Goal: Task Accomplishment & Management: Manage account settings

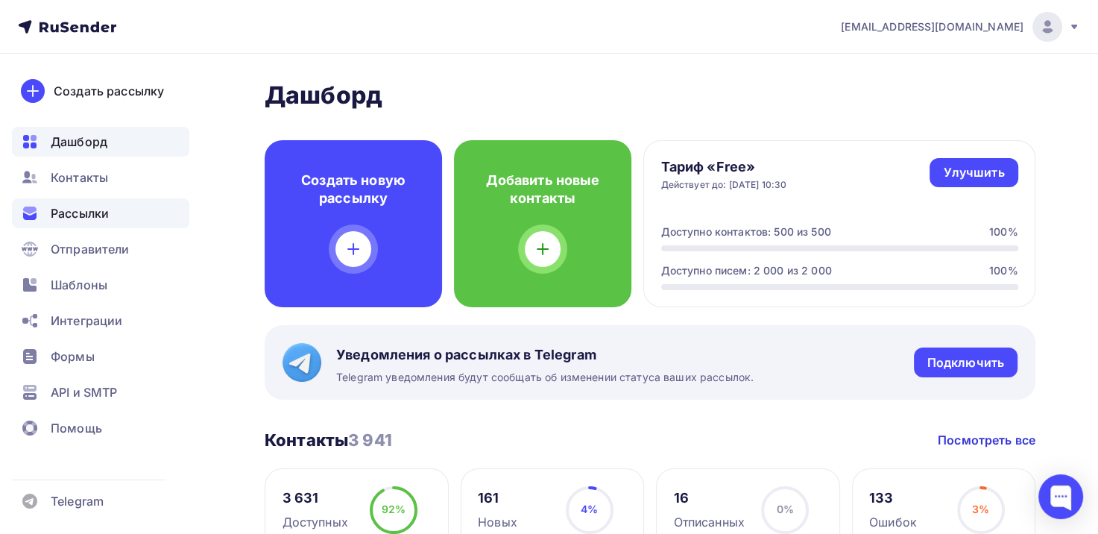
click at [97, 205] on span "Рассылки" at bounding box center [80, 213] width 58 height 18
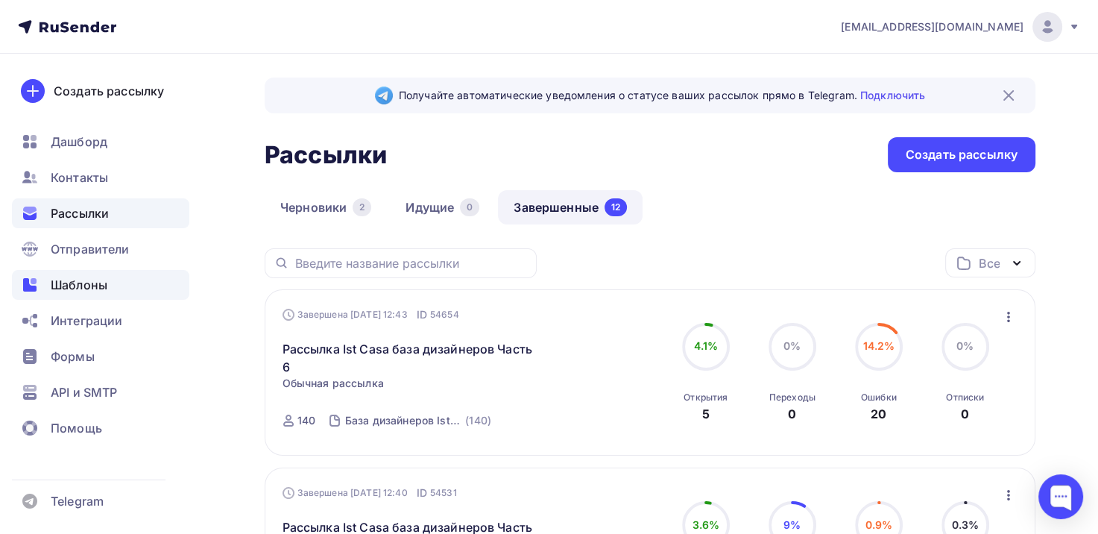
click at [81, 273] on div "Шаблоны" at bounding box center [100, 285] width 177 height 30
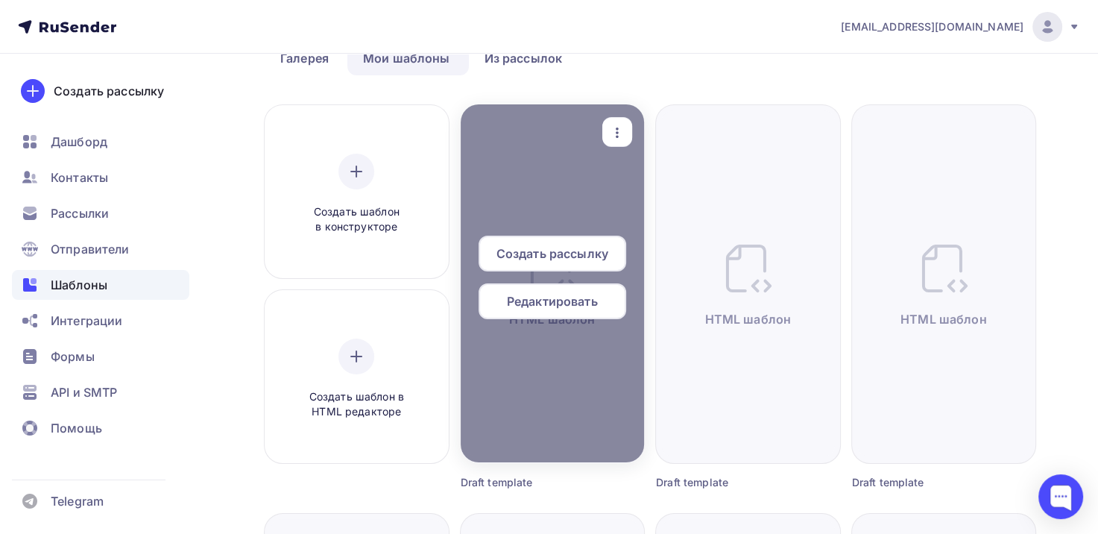
scroll to position [75, 0]
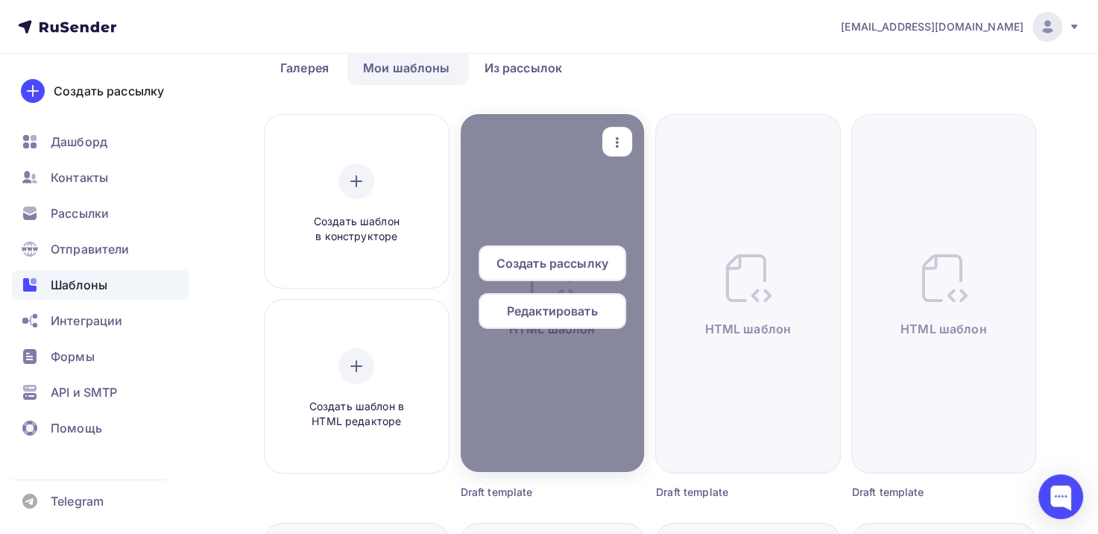
click at [552, 313] on span "Редактировать" at bounding box center [552, 311] width 91 height 18
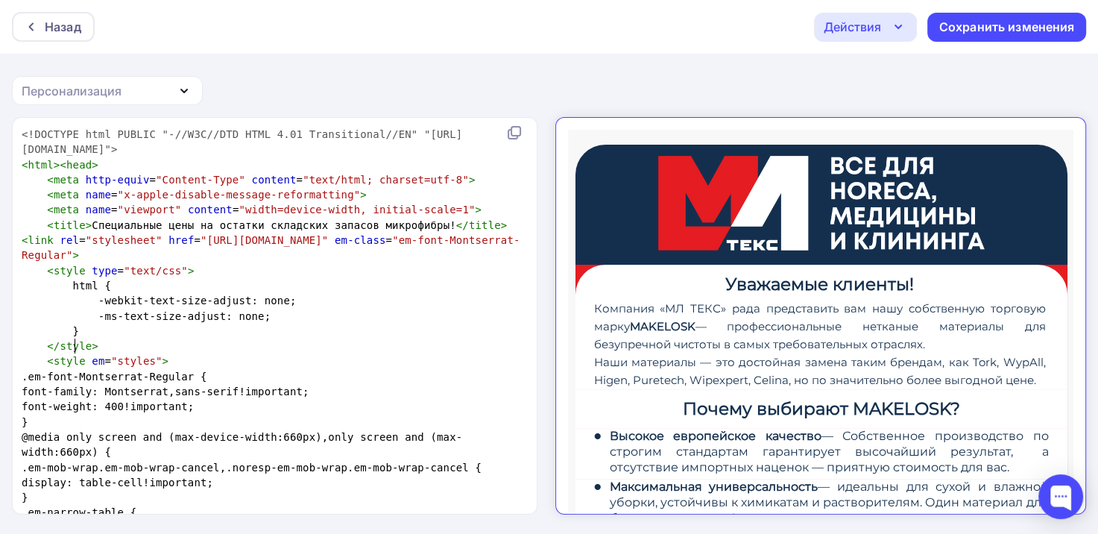
click at [268, 339] on pre "}" at bounding box center [272, 331] width 506 height 15
type textarea "<!LOREMIP dolo SITAME "-//C4A//ELI SEDD 8.23 Eiusmodtempo//IN" "utla://etd.m2.a…"
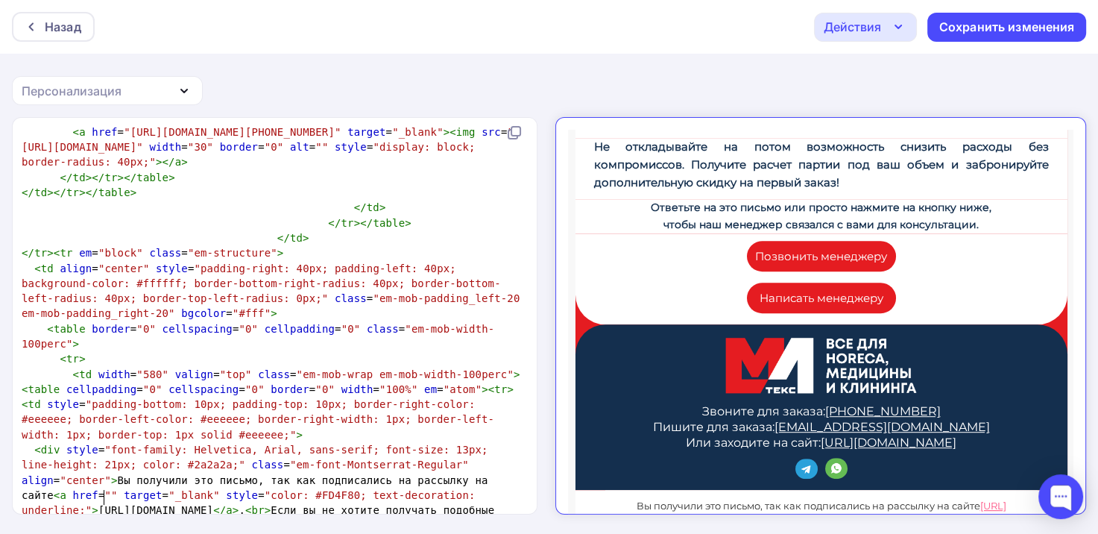
scroll to position [805, 0]
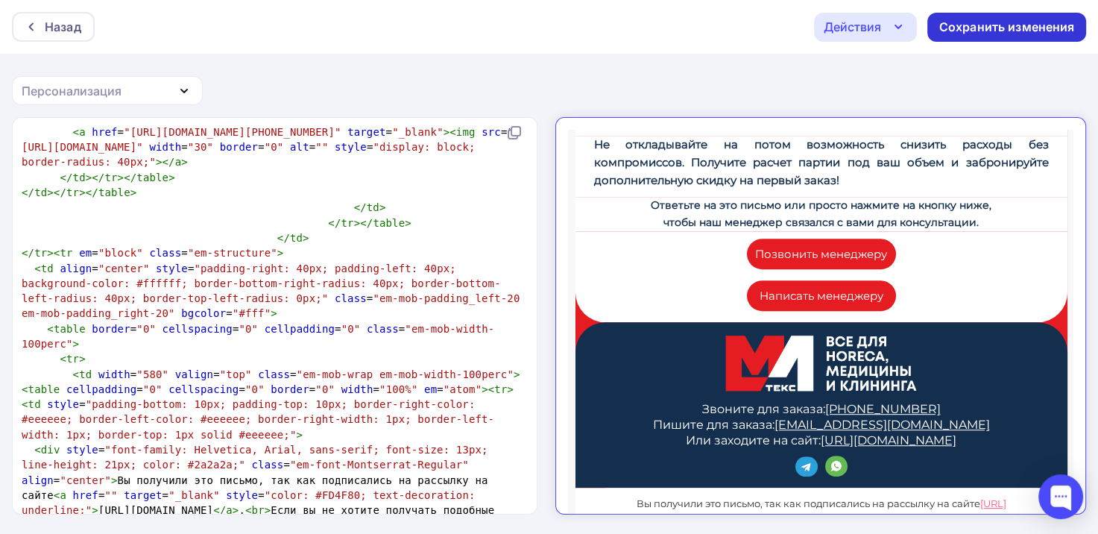
click at [938, 24] on div "Сохранить изменения" at bounding box center [1007, 27] width 159 height 29
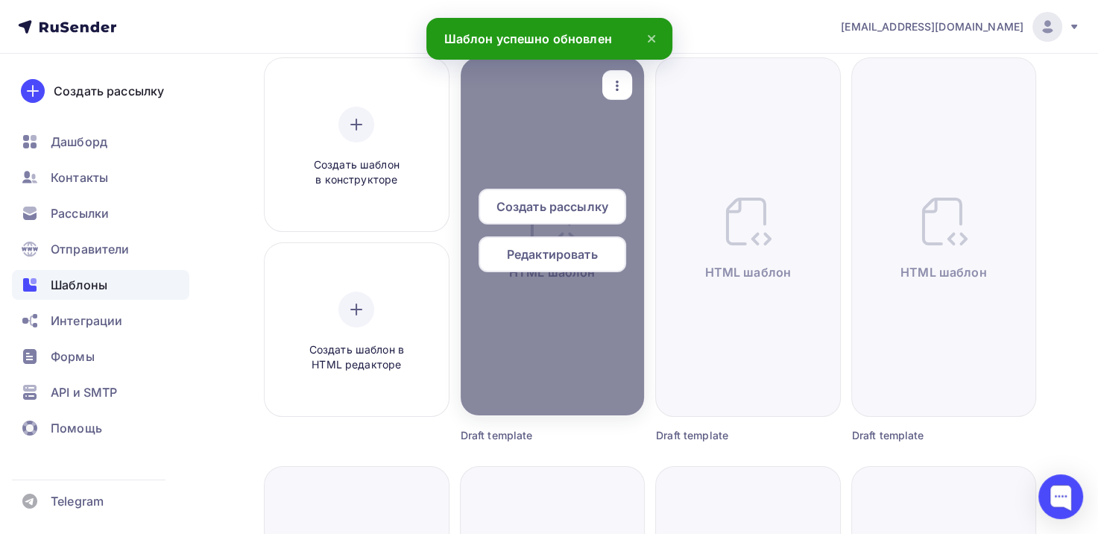
scroll to position [149, 0]
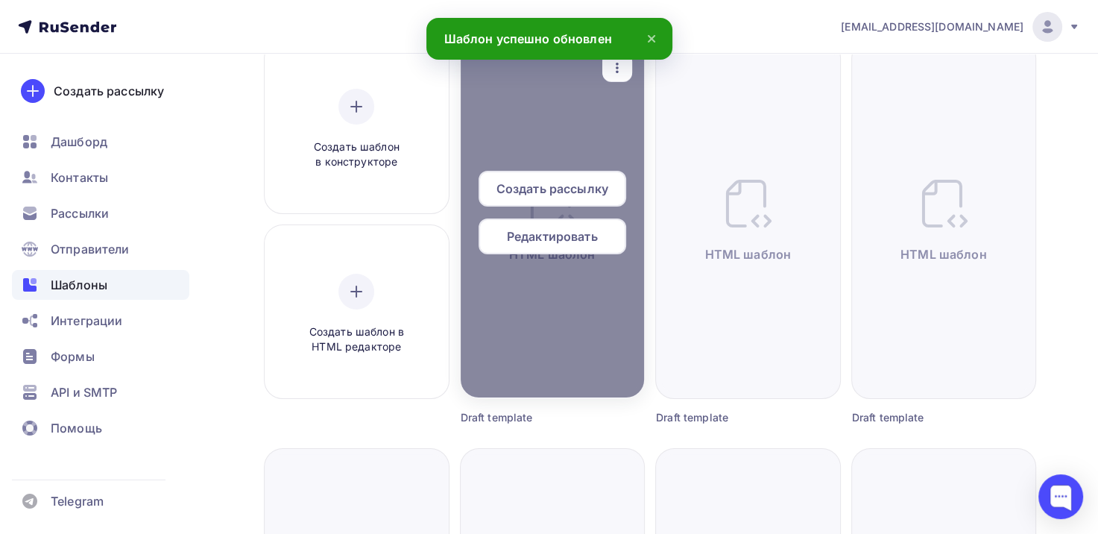
click at [555, 240] on span "Редактировать" at bounding box center [552, 236] width 91 height 18
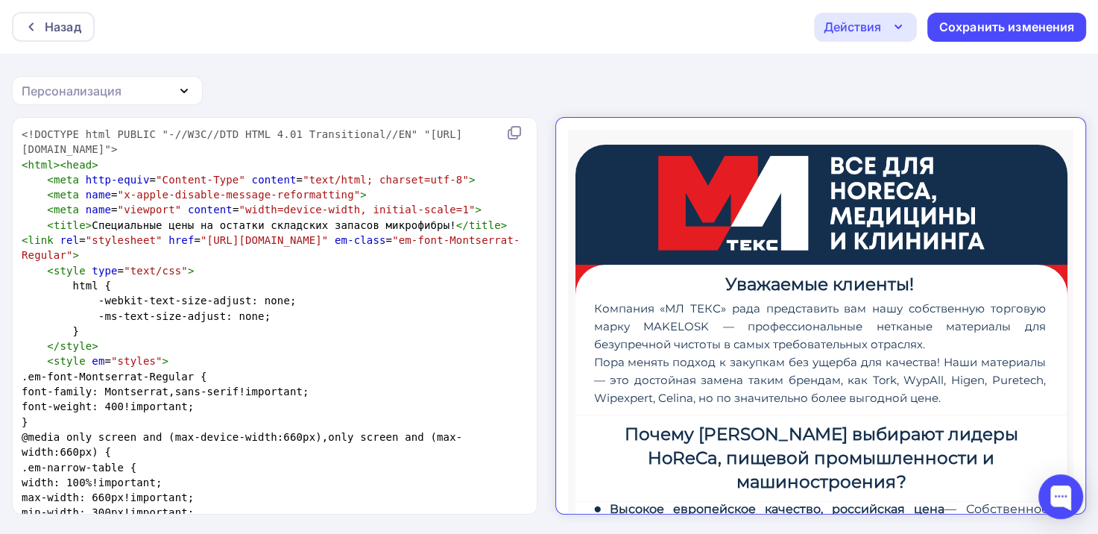
click at [865, 42] on div "Назад Действия Отправить тестовое письмо Выйти без сохранения Сохранить изменен…" at bounding box center [549, 27] width 1098 height 54
click at [866, 24] on div "Действия" at bounding box center [852, 27] width 57 height 18
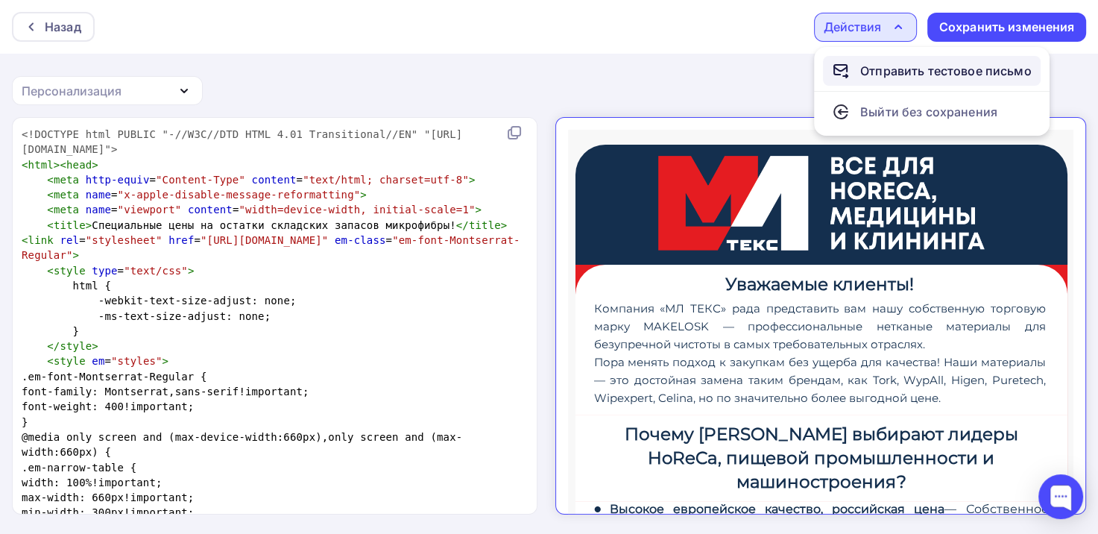
click at [899, 73] on div "Отправить тестовое письмо" at bounding box center [947, 71] width 172 height 18
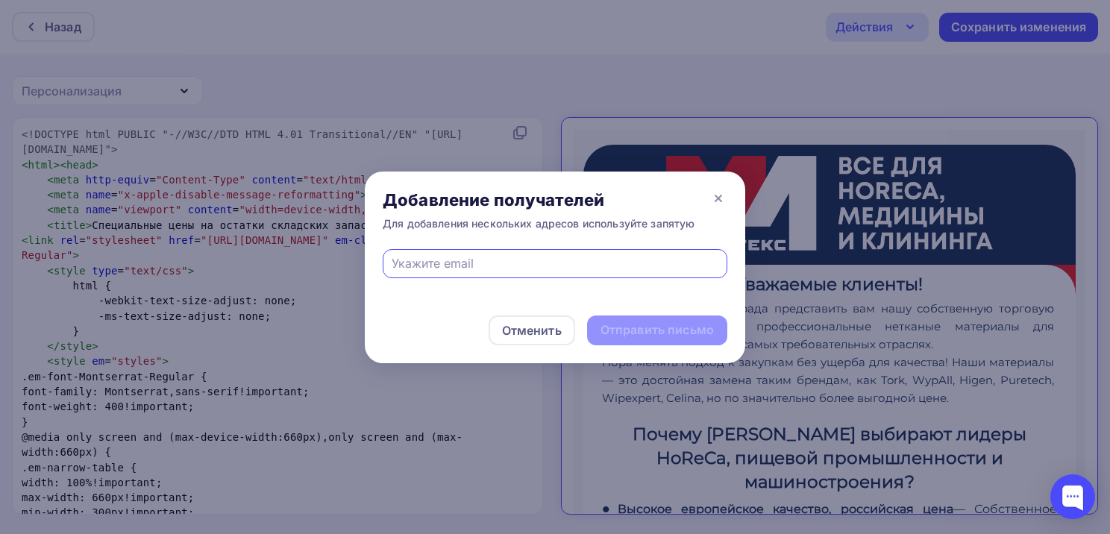
type input "[EMAIL_ADDRESS][DOMAIN_NAME]"
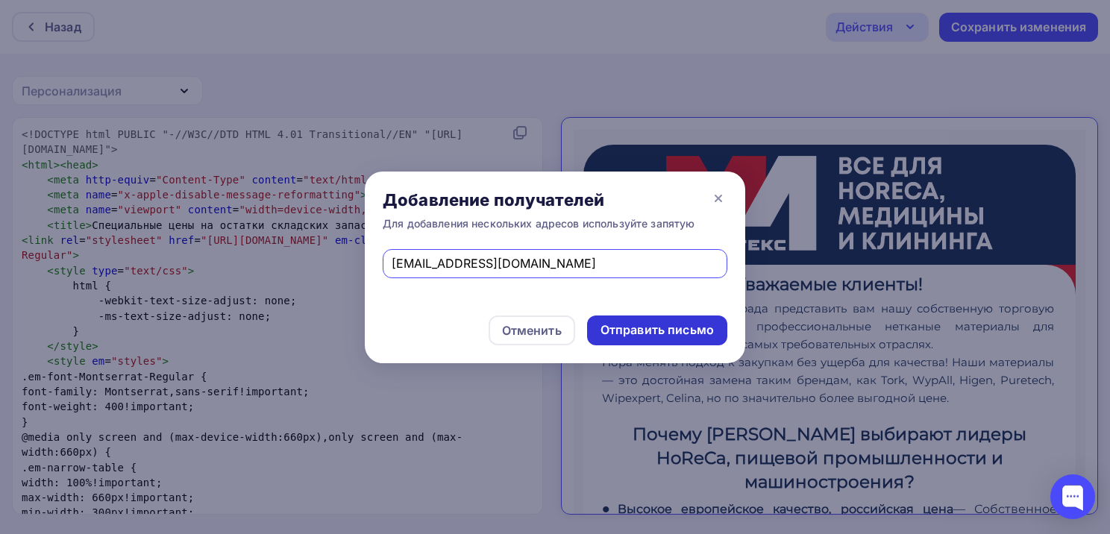
click at [615, 339] on div "Отправить письмо" at bounding box center [657, 330] width 140 height 30
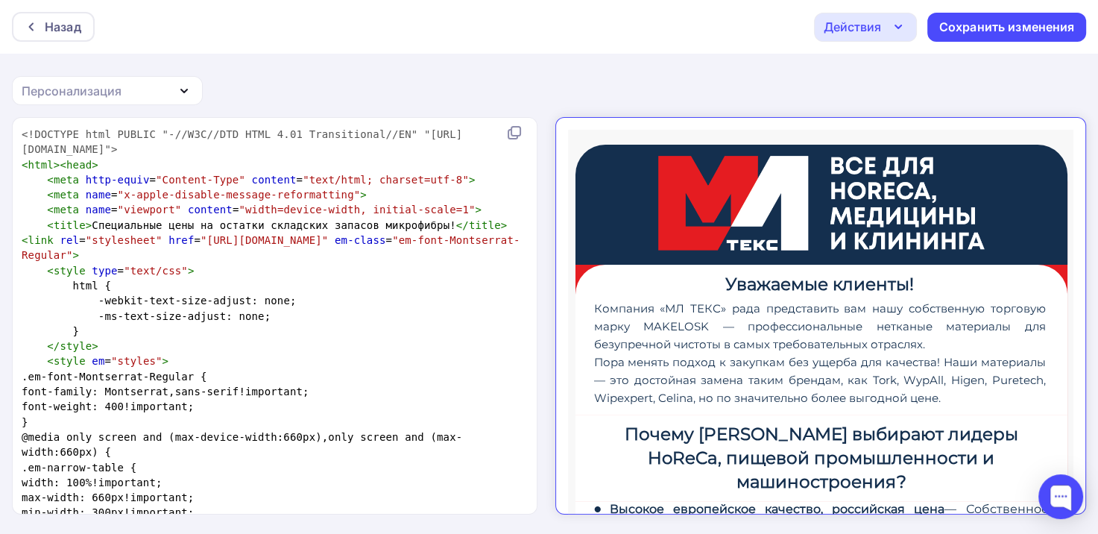
click at [872, 34] on div "Действия" at bounding box center [852, 27] width 57 height 18
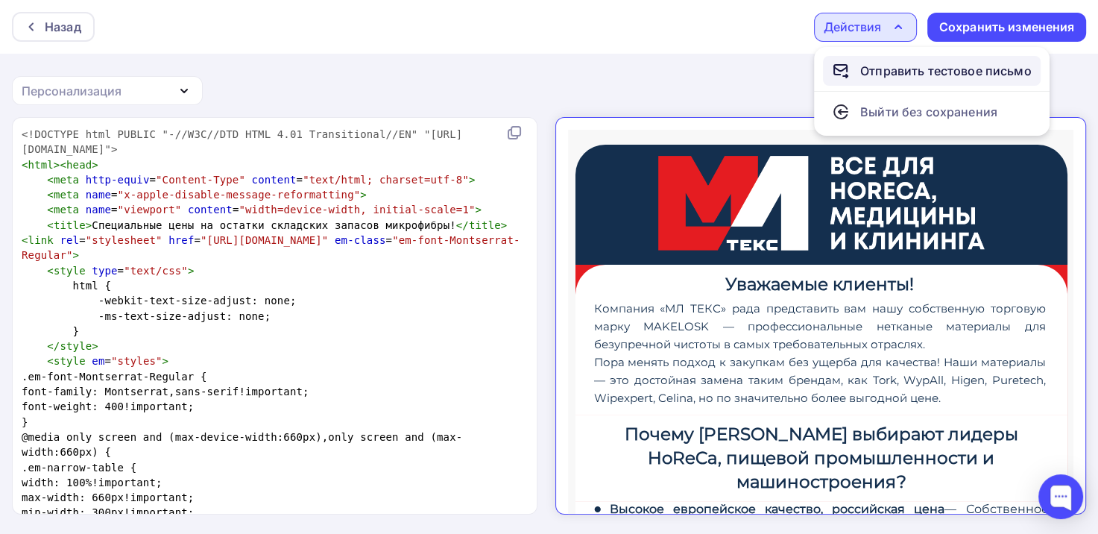
click at [886, 75] on div "Отправить тестовое письмо" at bounding box center [947, 71] width 172 height 18
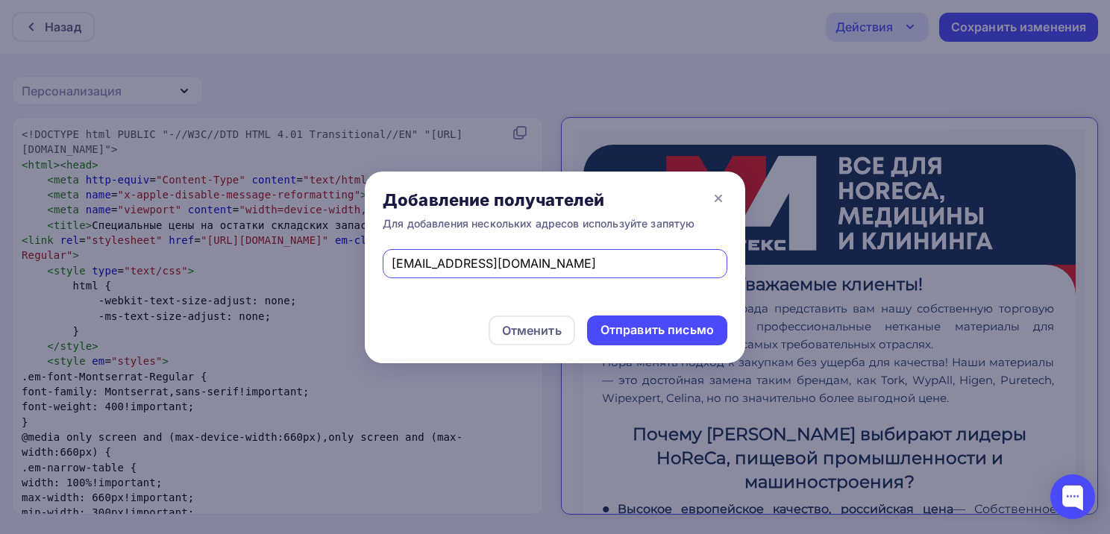
drag, startPoint x: 547, startPoint y: 271, endPoint x: 111, endPoint y: 273, distance: 435.5
click at [111, 273] on div "Добавление получателей Для добавления нескольких адресов используйте запятую [E…" at bounding box center [555, 267] width 1110 height 534
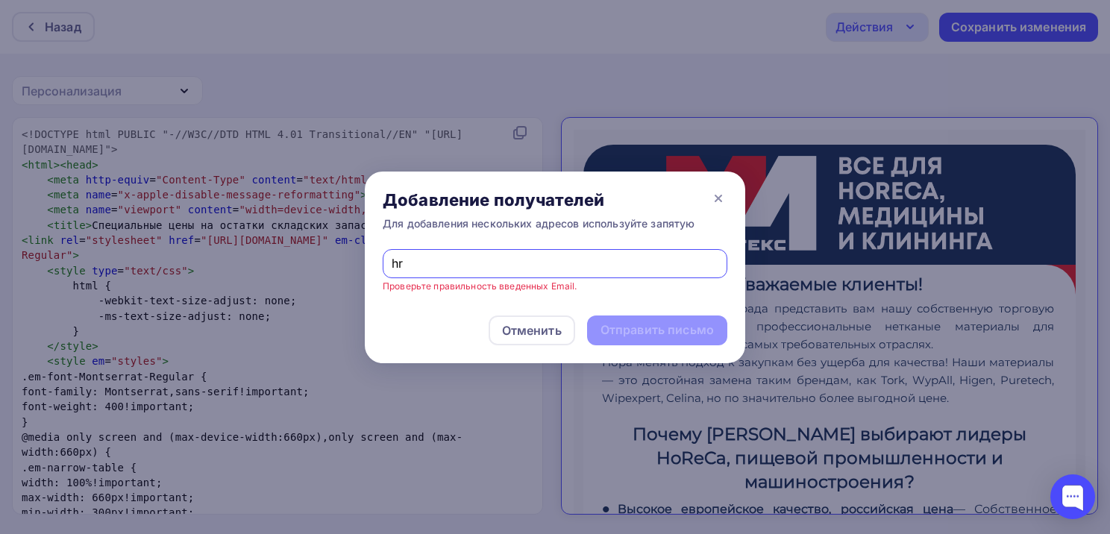
type input "[EMAIL_ADDRESS][DOMAIN_NAME]"
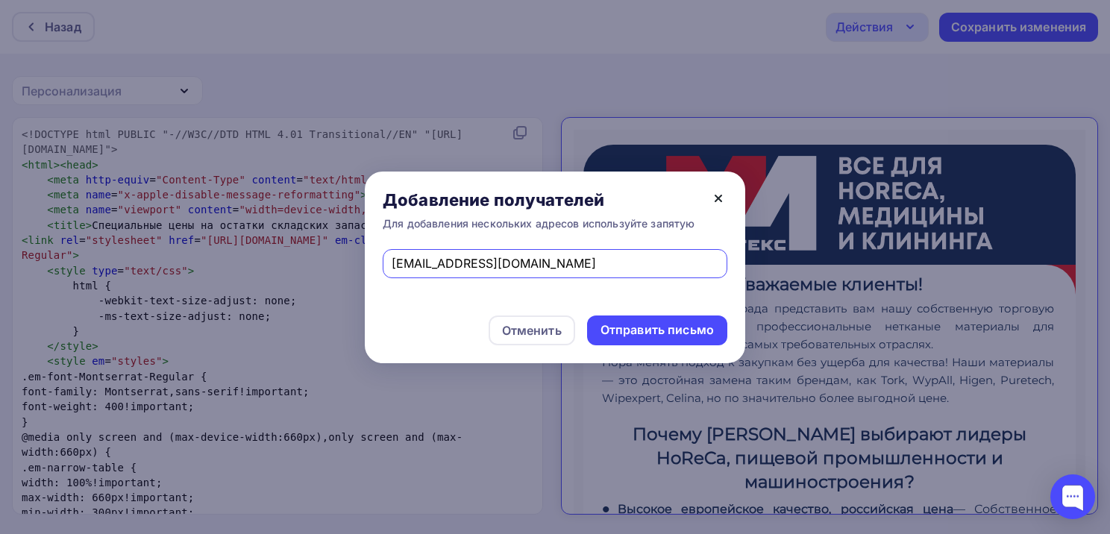
click at [715, 206] on icon at bounding box center [718, 198] width 18 height 18
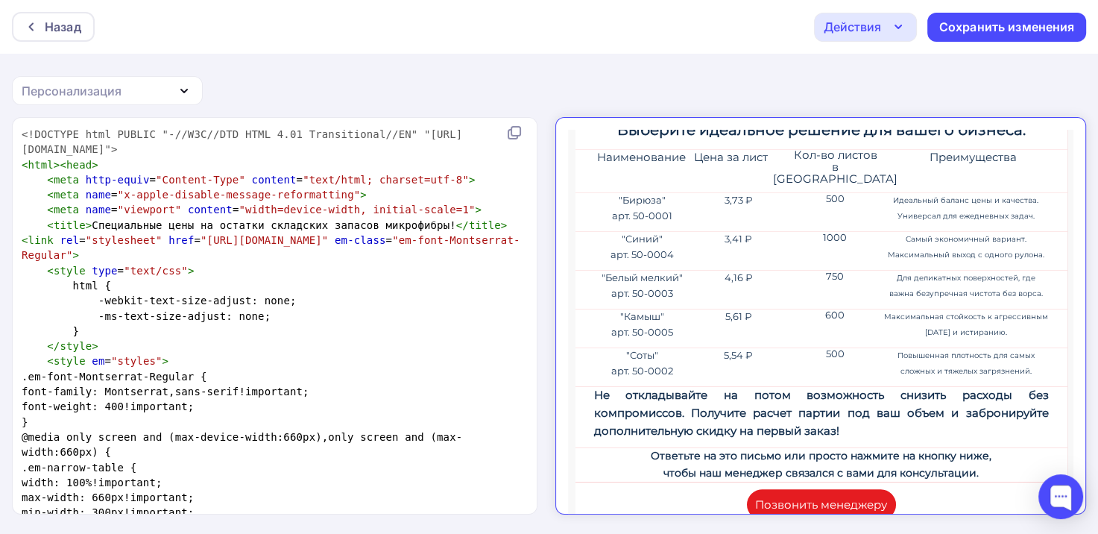
scroll to position [522, 0]
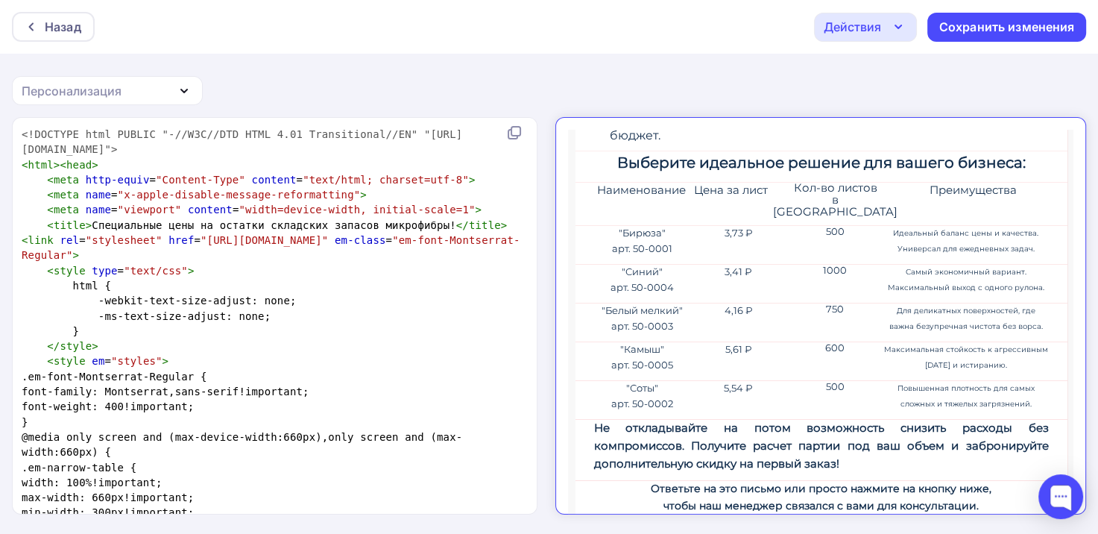
click at [867, 21] on div "Действия" at bounding box center [852, 27] width 57 height 18
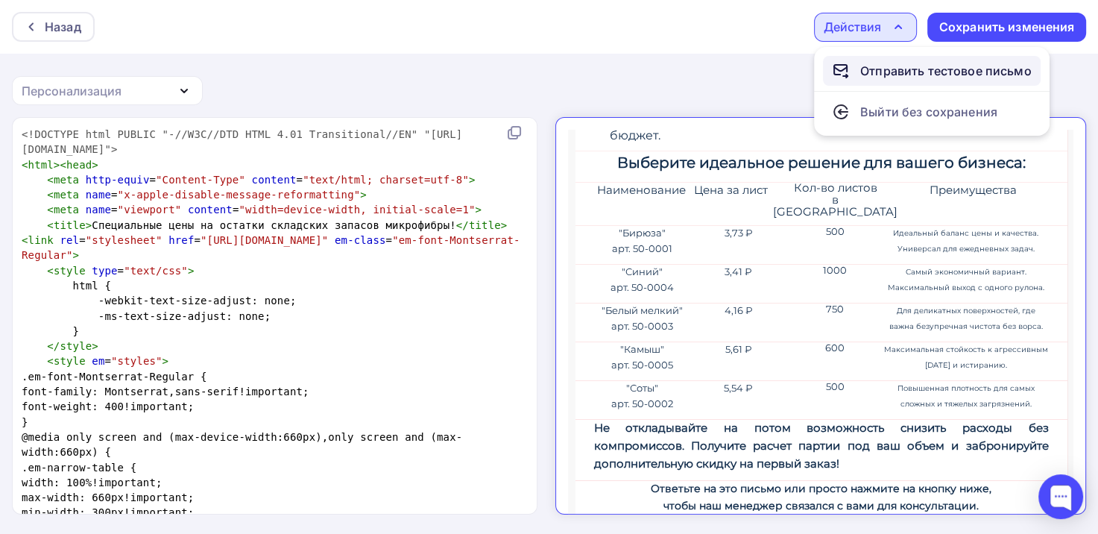
click at [885, 81] on link "Отправить тестовое письмо" at bounding box center [932, 71] width 218 height 30
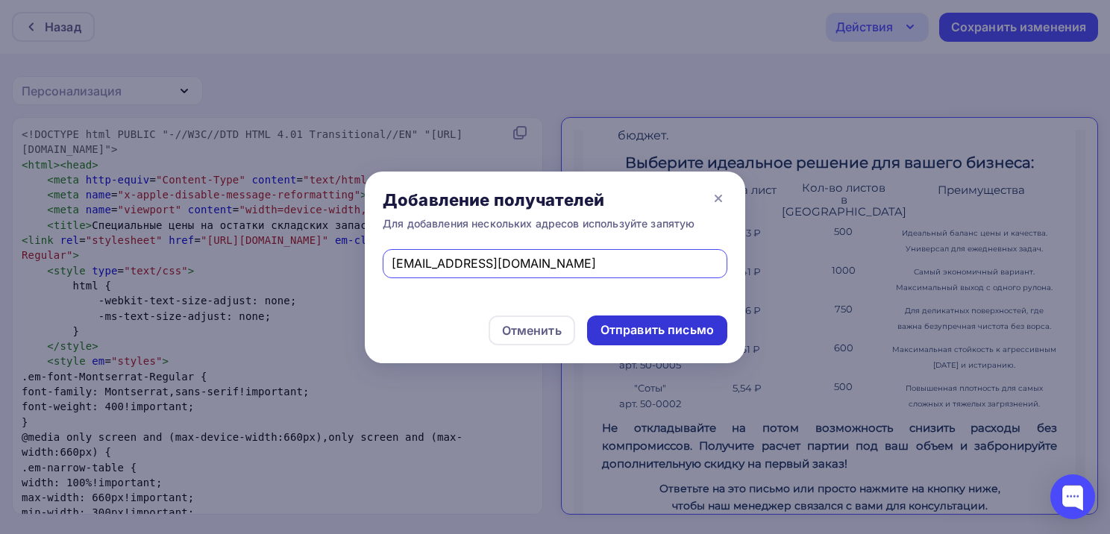
click at [621, 334] on div "Отправить письмо" at bounding box center [656, 329] width 113 height 17
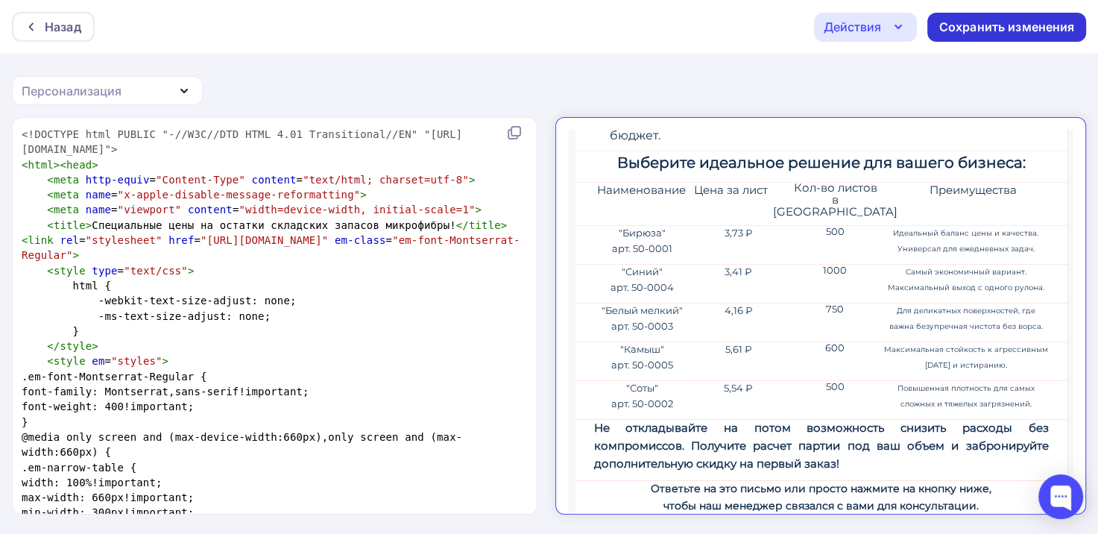
click at [992, 32] on div "Сохранить изменения" at bounding box center [1008, 27] width 136 height 17
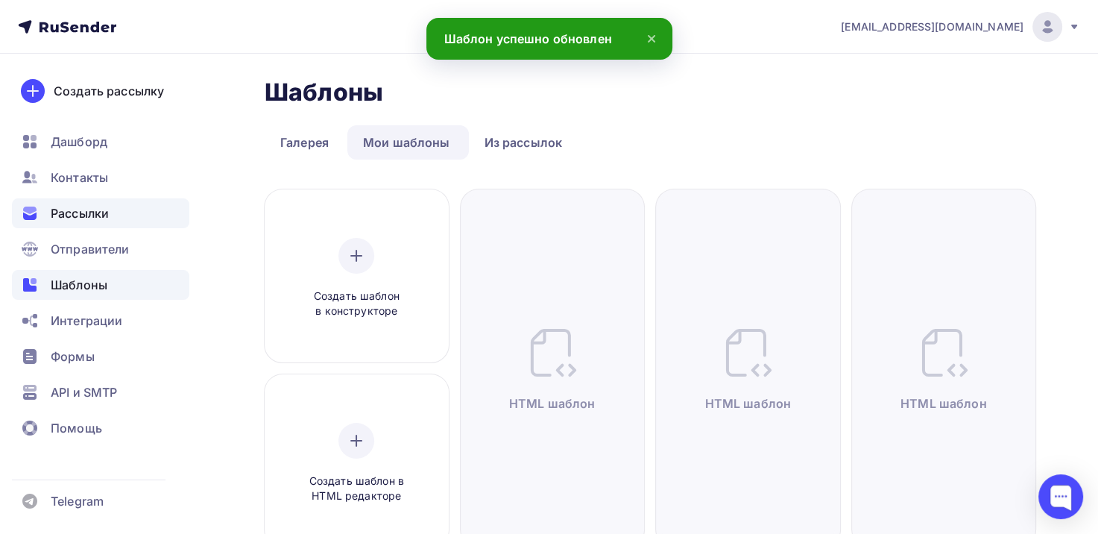
click at [85, 224] on div "Рассылки" at bounding box center [100, 213] width 177 height 30
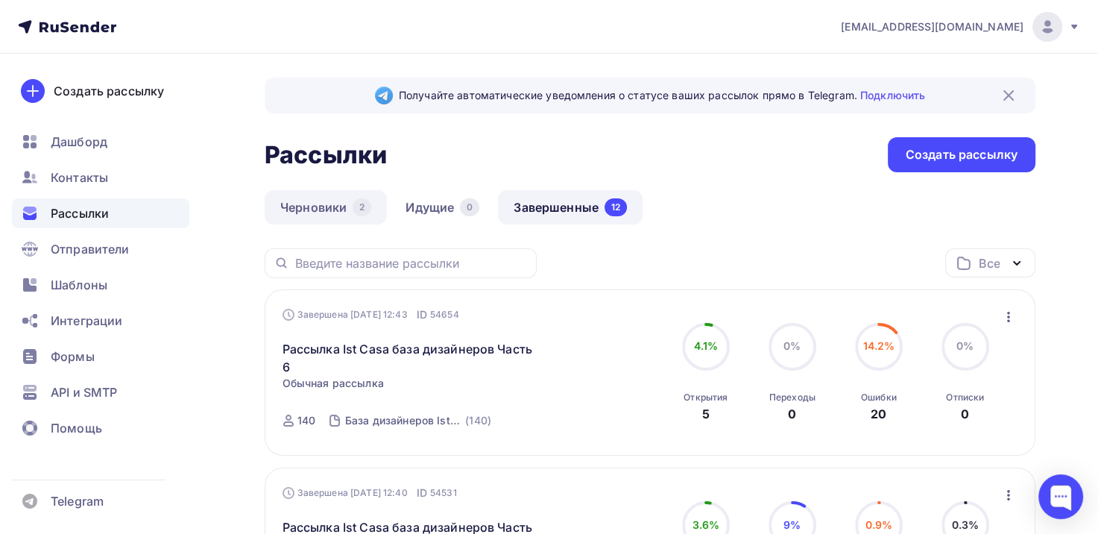
click at [289, 202] on link "Черновики 2" at bounding box center [326, 207] width 122 height 34
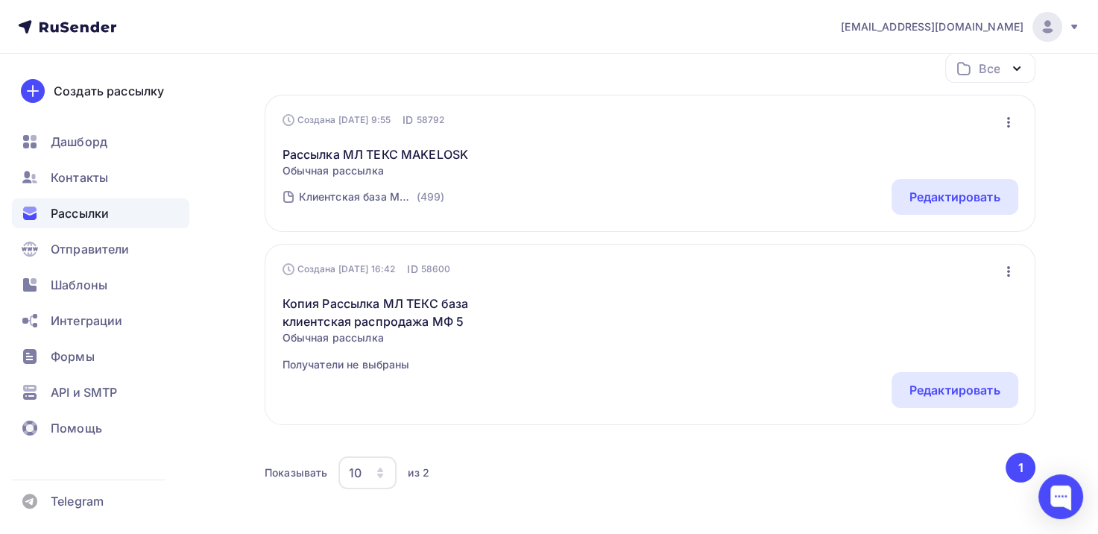
scroll to position [190, 0]
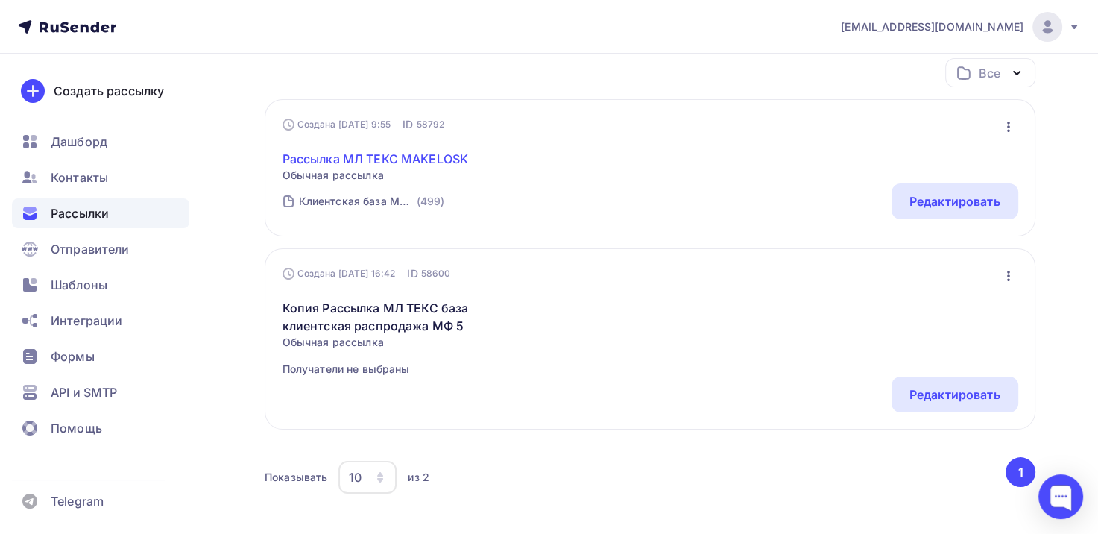
click at [412, 158] on link "Рассылка МЛ ТЕКС MAKELOSK" at bounding box center [376, 159] width 186 height 18
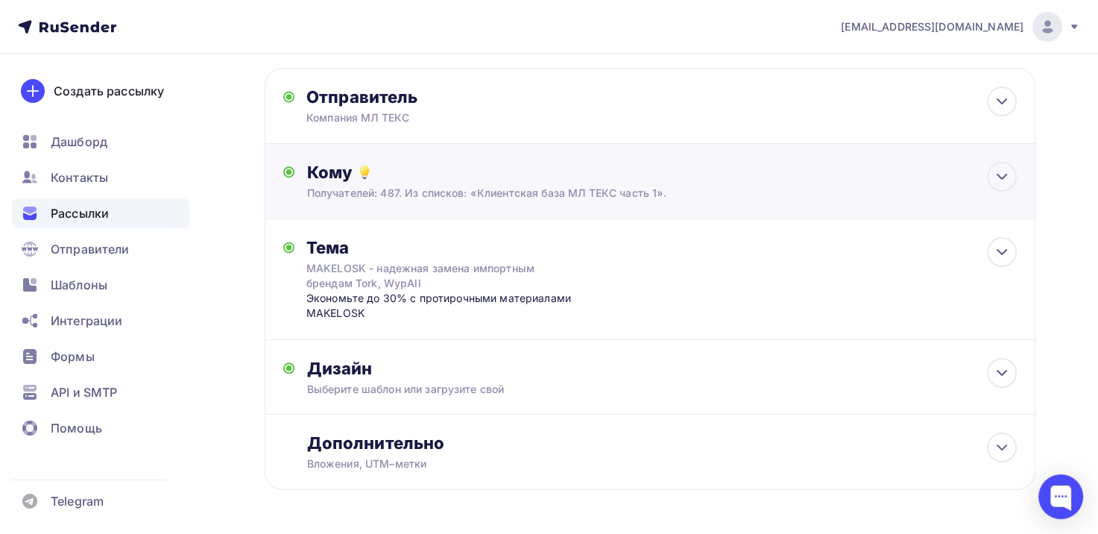
scroll to position [75, 0]
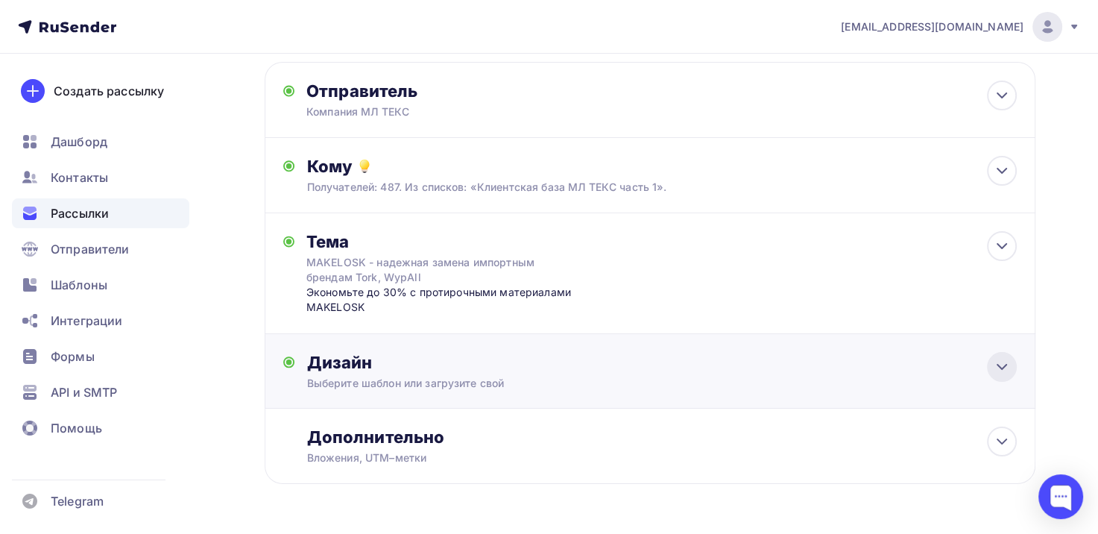
click at [1001, 359] on icon at bounding box center [1002, 367] width 18 height 18
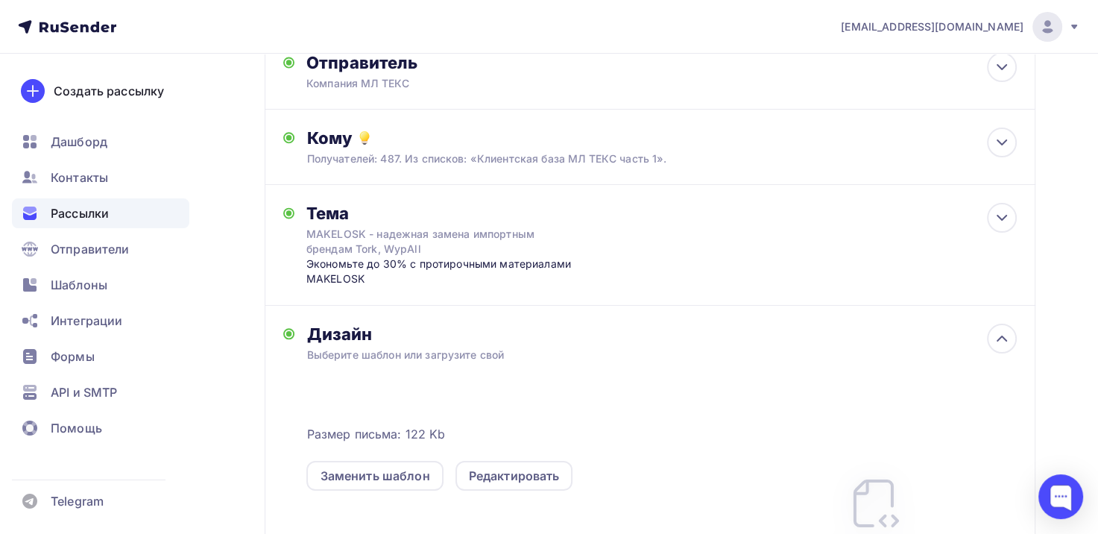
scroll to position [224, 0]
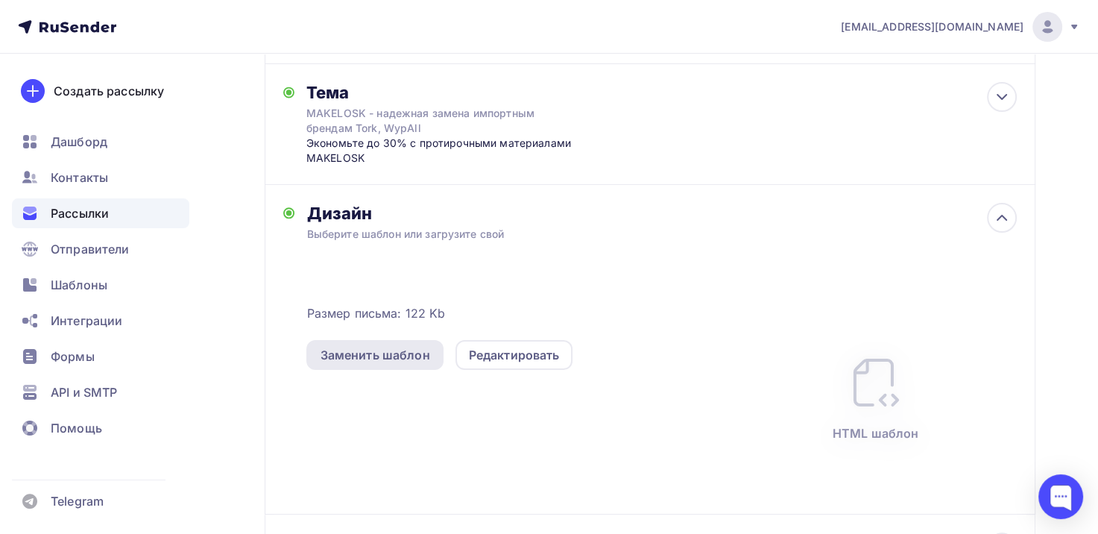
click at [382, 344] on div "Заменить шаблон" at bounding box center [374, 355] width 136 height 30
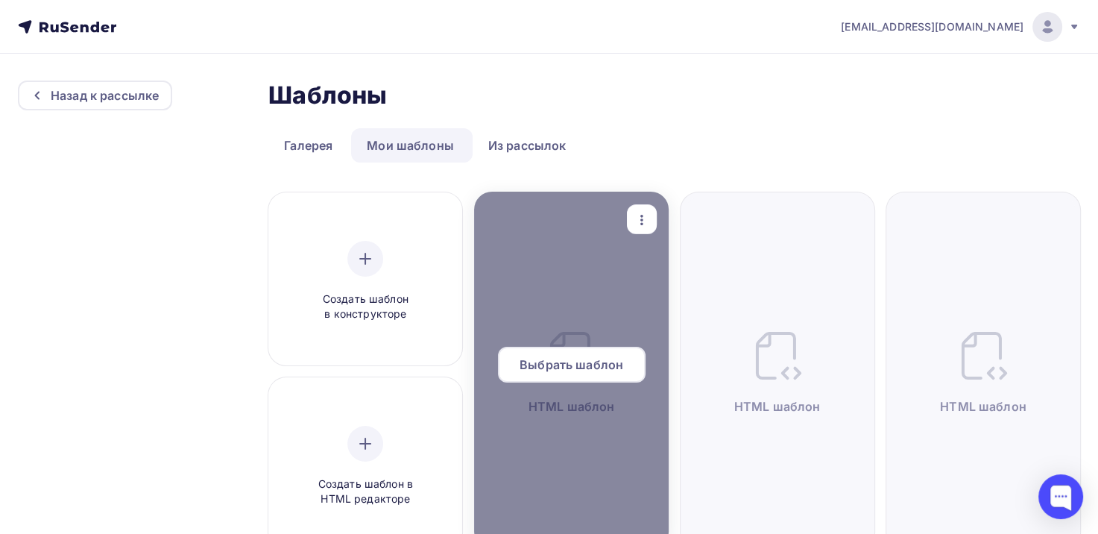
click at [593, 356] on span "Выбрать шаблон" at bounding box center [572, 365] width 104 height 18
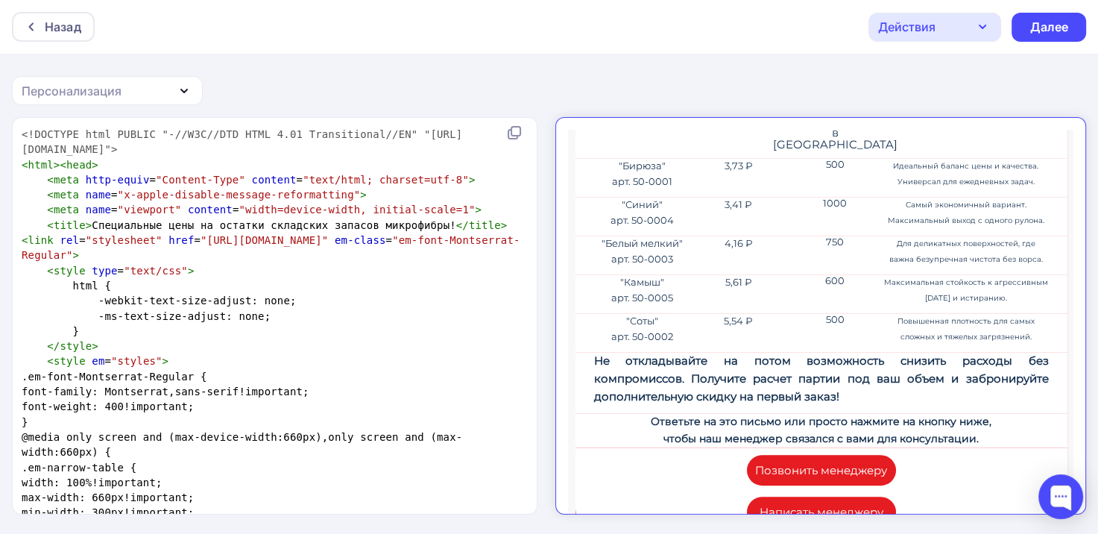
scroll to position [805, 0]
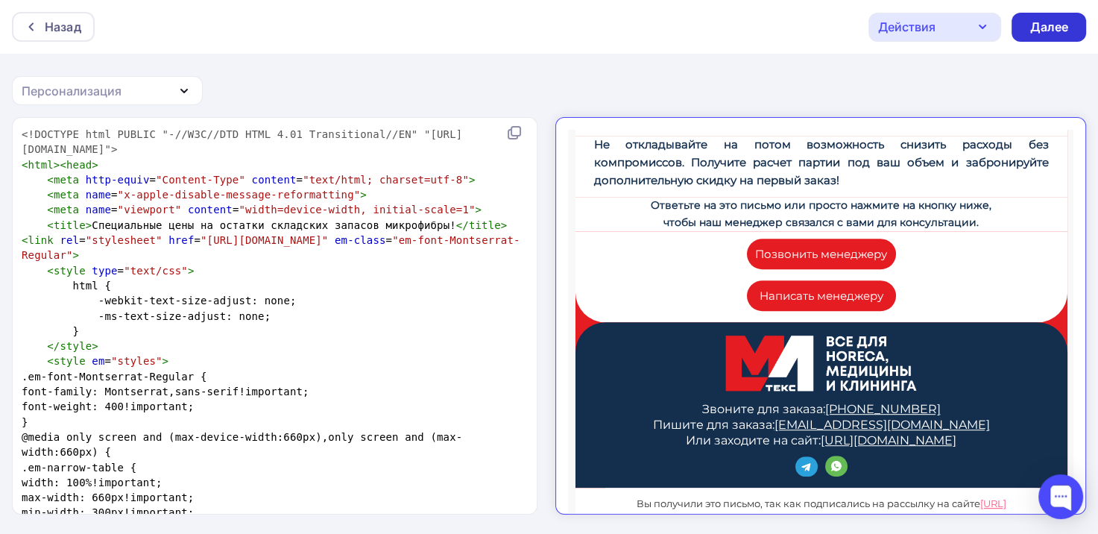
click at [1039, 24] on div "Далее" at bounding box center [1049, 27] width 39 height 17
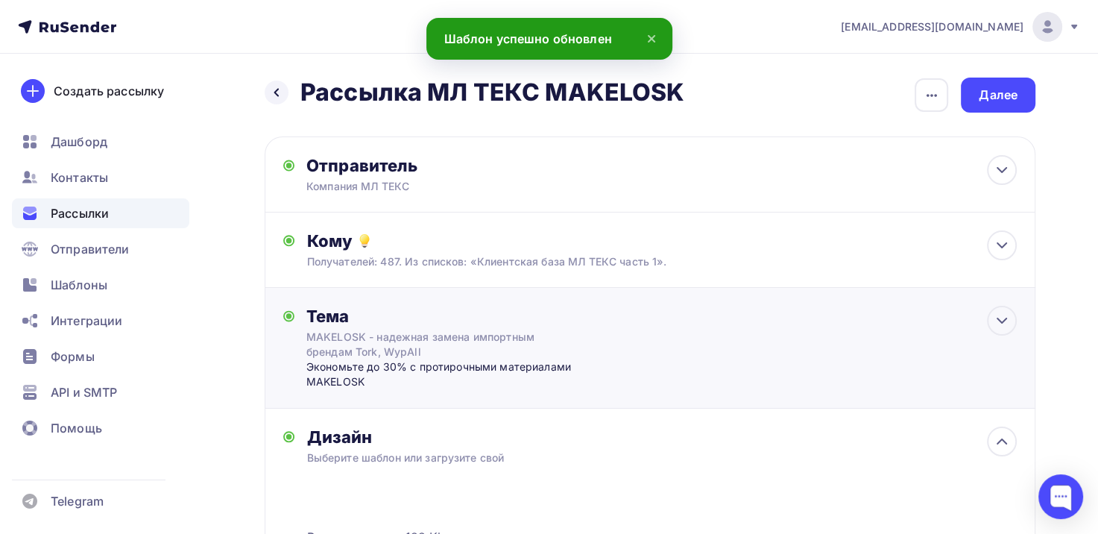
click at [565, 349] on div "MAKELOSK - надежная замена импортным брендам Tork, WypAll" at bounding box center [438, 345] width 265 height 30
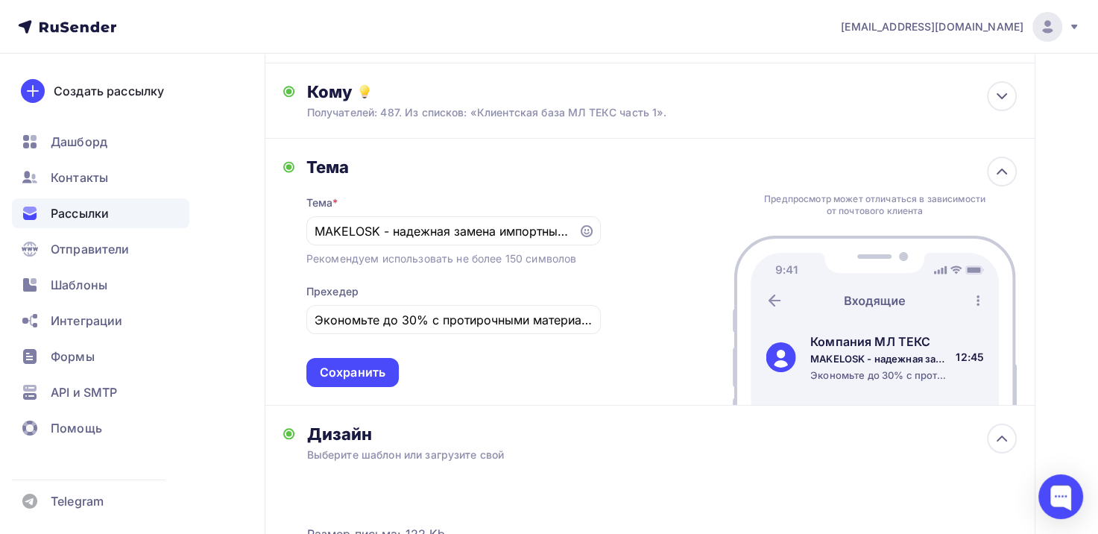
scroll to position [0, 89]
drag, startPoint x: 468, startPoint y: 316, endPoint x: 663, endPoint y: 308, distance: 194.8
click at [663, 308] on div "Тема Тема * MAKELOSK - надежная замена импортным брендам Tork, WypAll Рекоменду…" at bounding box center [650, 272] width 771 height 267
click at [529, 319] on input "Экономьте до 30% с протирочными материалами MAKELOSK" at bounding box center [453, 320] width 277 height 18
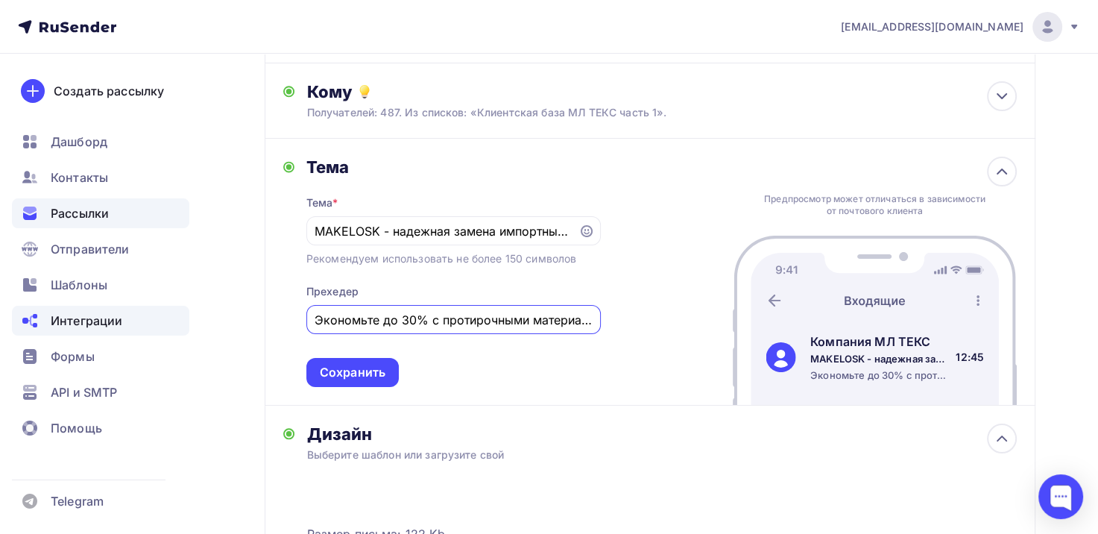
drag, startPoint x: 477, startPoint y: 319, endPoint x: 182, endPoint y: 325, distance: 295.4
click at [182, 325] on div "[EMAIL_ADDRESS][DOMAIN_NAME] Аккаунт Тарифы Выйти Создать рассылку [GEOGRAPHIC_…" at bounding box center [549, 379] width 1098 height 1056
click at [409, 321] on input "Экономьте до 30% с протирочными материалами MAKELOSK" at bounding box center [453, 320] width 277 height 18
click at [395, 325] on input "Экономьте до 30% с протирочными материалами MAKELOSK" at bounding box center [453, 320] width 277 height 18
click at [406, 315] on input "Экономьте до 30% с протирочными материалами MAKELOSK" at bounding box center [453, 320] width 277 height 18
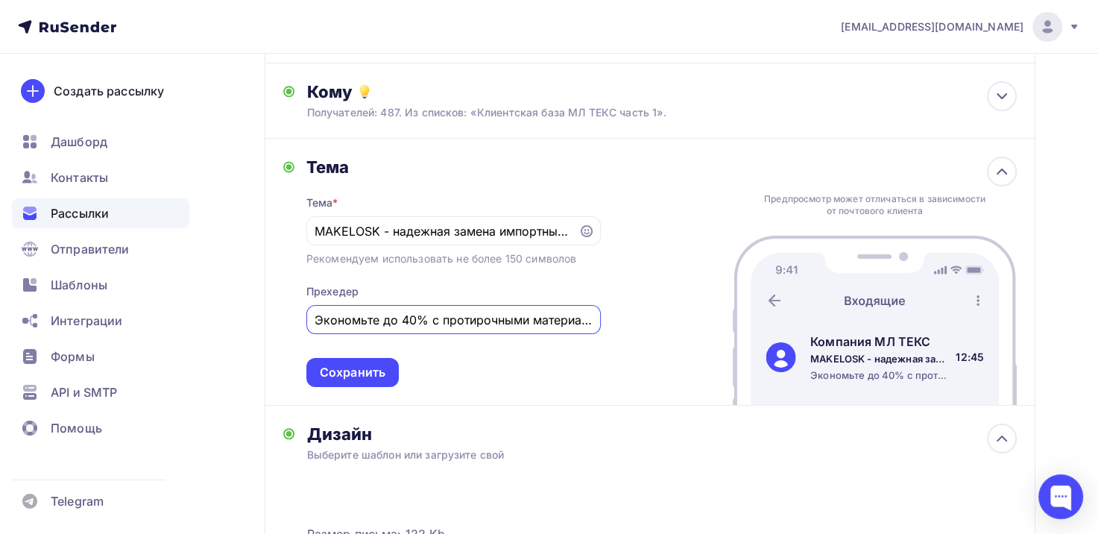
type input "Экономьте до 40% с протирочными материалами MAKELOSK"
click at [1073, 149] on div "Назад Рассылка МЛ ТЕКС MAKELOSK Рассылка МЛ ТЕКС MAKELOSK Закончить позже Переи…" at bounding box center [549, 406] width 1098 height 1002
click at [428, 230] on input "MAKELOSK - надежная замена импортным брендам Tork, WypAll" at bounding box center [442, 231] width 255 height 18
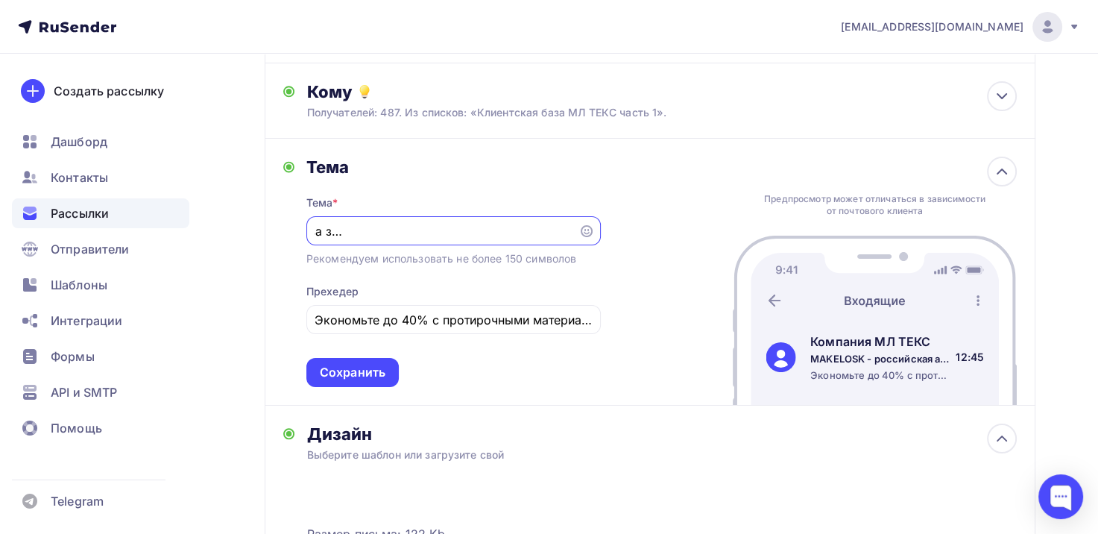
drag, startPoint x: 385, startPoint y: 227, endPoint x: 581, endPoint y: 229, distance: 196.1
click at [581, 229] on div "MAKELOSK - российская альтернатива замена импортным брендам Tork, WypAll" at bounding box center [453, 230] width 295 height 29
click at [453, 217] on div "MAKELOSK - российская альтернатива замена импортным брендам Tork, WypAll" at bounding box center [453, 230] width 295 height 29
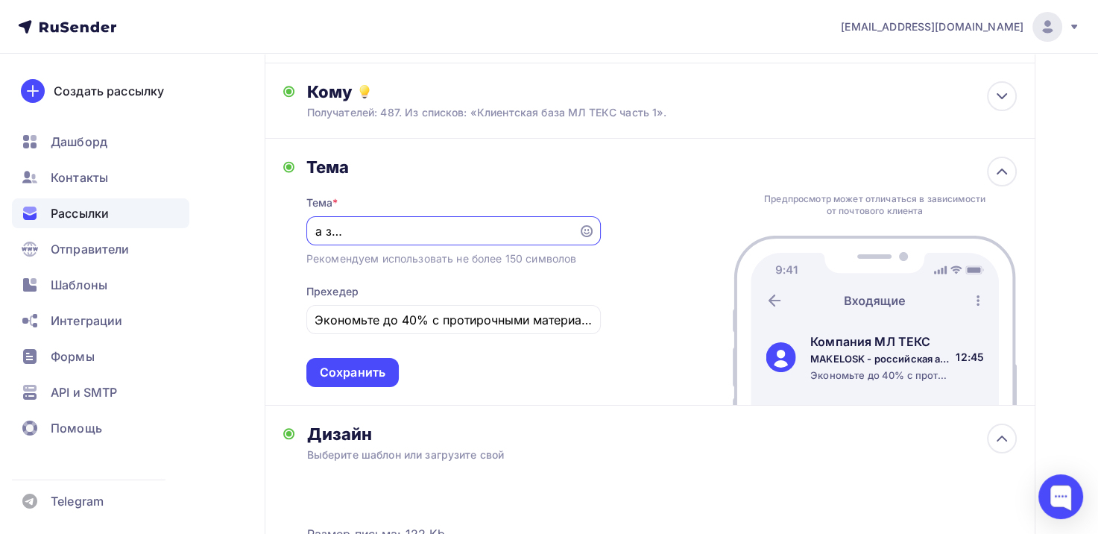
drag, startPoint x: 515, startPoint y: 230, endPoint x: 628, endPoint y: 239, distance: 113.0
click at [628, 239] on div "Тема Тема * MAKELOSK - российская альтернатива замена импортным брендам Tork, W…" at bounding box center [650, 272] width 771 height 267
click at [343, 227] on input "MAKELOSK - российская альтернатива замена импортным брендам Tork, WypAll" at bounding box center [442, 231] width 255 height 18
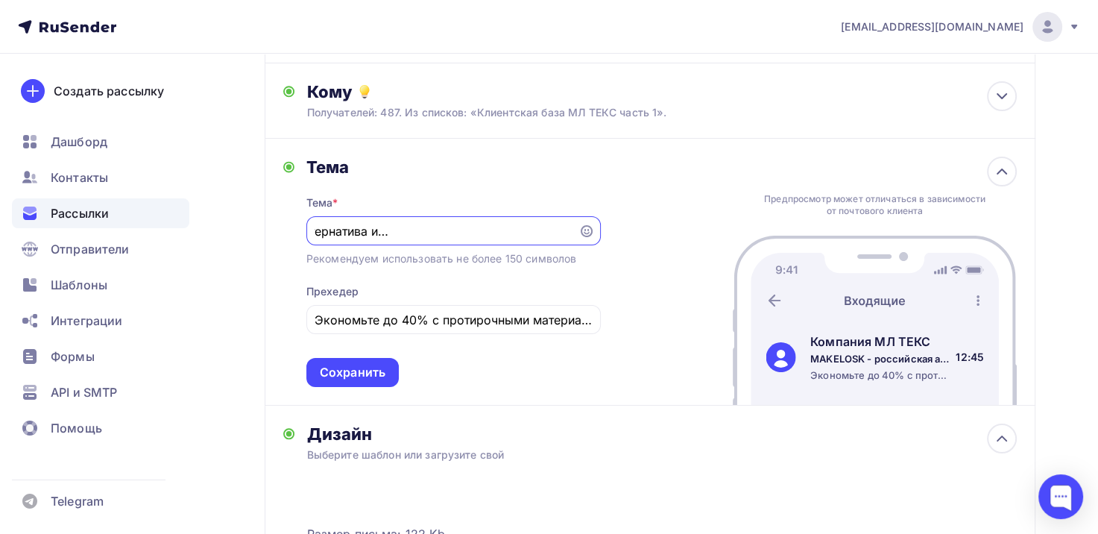
drag, startPoint x: 530, startPoint y: 228, endPoint x: 613, endPoint y: 219, distance: 83.3
click at [613, 219] on div "Тема Тема * MAKELOSK - российская альтернатива импортным брендам Tork, WypAll Р…" at bounding box center [650, 272] width 771 height 267
click at [438, 235] on input "MAKELOSK - российская альтернатива импортным брендам Tork, WypAll" at bounding box center [442, 231] width 255 height 18
drag, startPoint x: 547, startPoint y: 224, endPoint x: 776, endPoint y: 228, distance: 229.7
click at [776, 228] on div "Тема Тема * MAKELOSK - российская альтернатива импортным брендам Tork, WypAll Р…" at bounding box center [650, 272] width 771 height 267
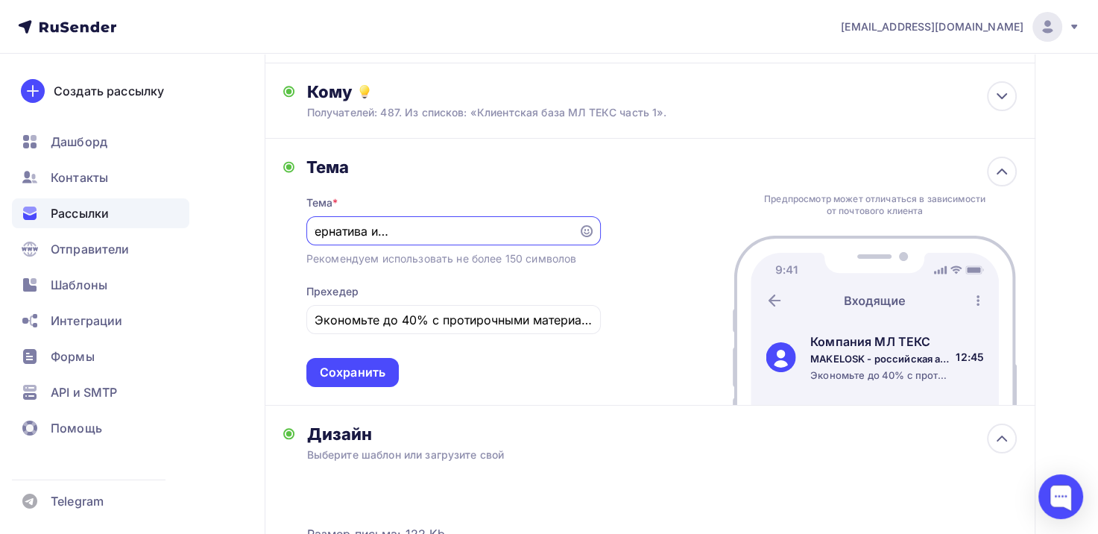
click at [409, 222] on input "MAKELOSK - российская альтернатива импортным брендам Tork, WypAll" at bounding box center [442, 231] width 255 height 18
drag, startPoint x: 488, startPoint y: 233, endPoint x: 366, endPoint y: 245, distance: 122.9
click at [366, 245] on div "Тема * MAKELOSK - российская альтернатива импортным брендам Tork, WypAll Рекоме…" at bounding box center [453, 282] width 295 height 210
drag, startPoint x: 515, startPoint y: 237, endPoint x: 720, endPoint y: 237, distance: 204.3
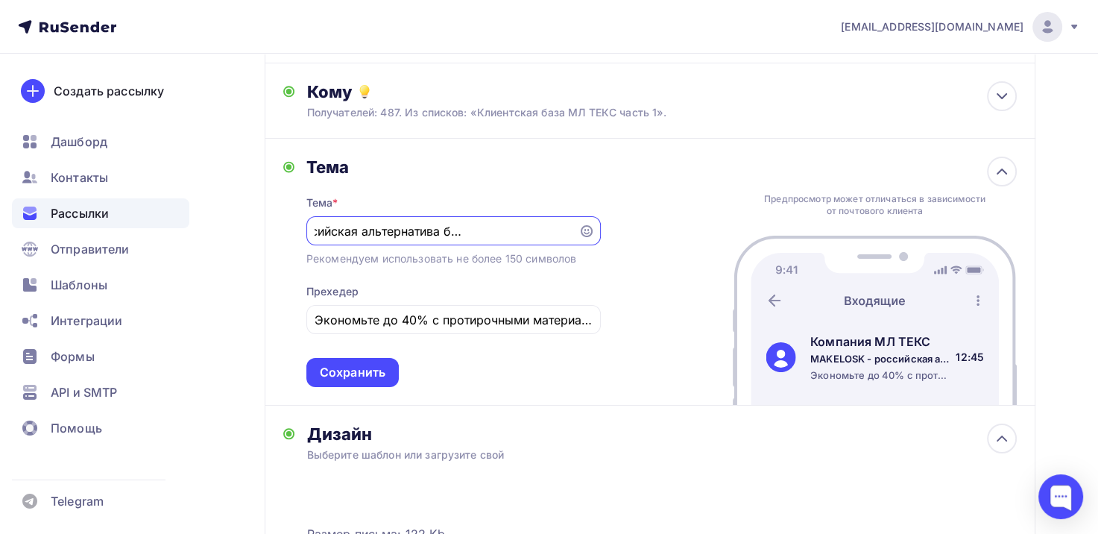
click at [720, 237] on div "Тема Тема * MAKELOSK - российская альтернатива брендов Tork, WypAll Рекомендуем…" at bounding box center [650, 272] width 771 height 267
click at [521, 239] on input "MAKELOSK - российская альтернатива брендов Tork, WypAll" at bounding box center [442, 231] width 255 height 18
click at [347, 364] on div "Сохранить" at bounding box center [353, 372] width 66 height 17
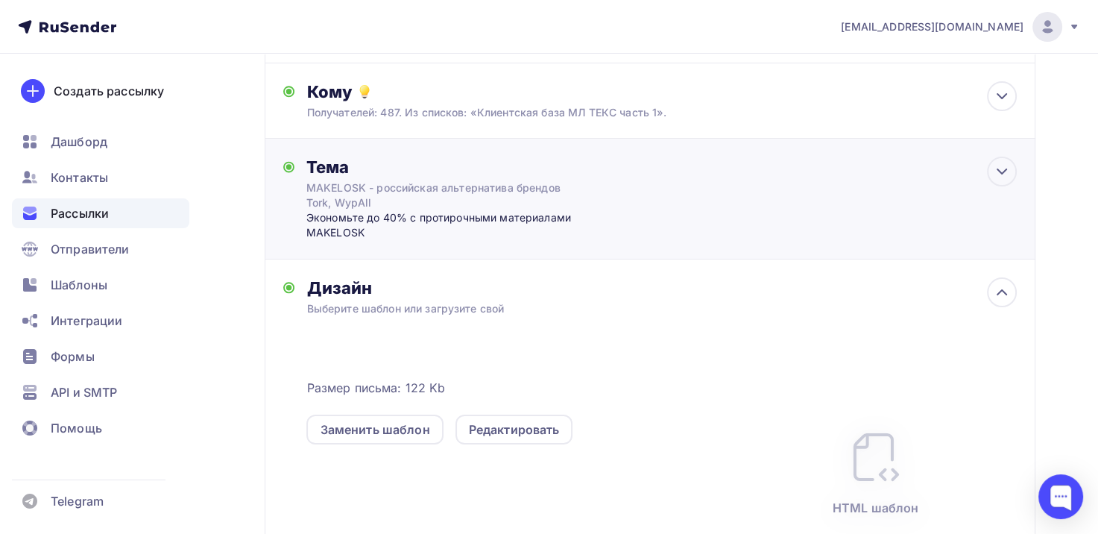
click at [421, 186] on div "MAKELOSK - российская альтернатива брендов Tork, WypAll" at bounding box center [438, 195] width 265 height 30
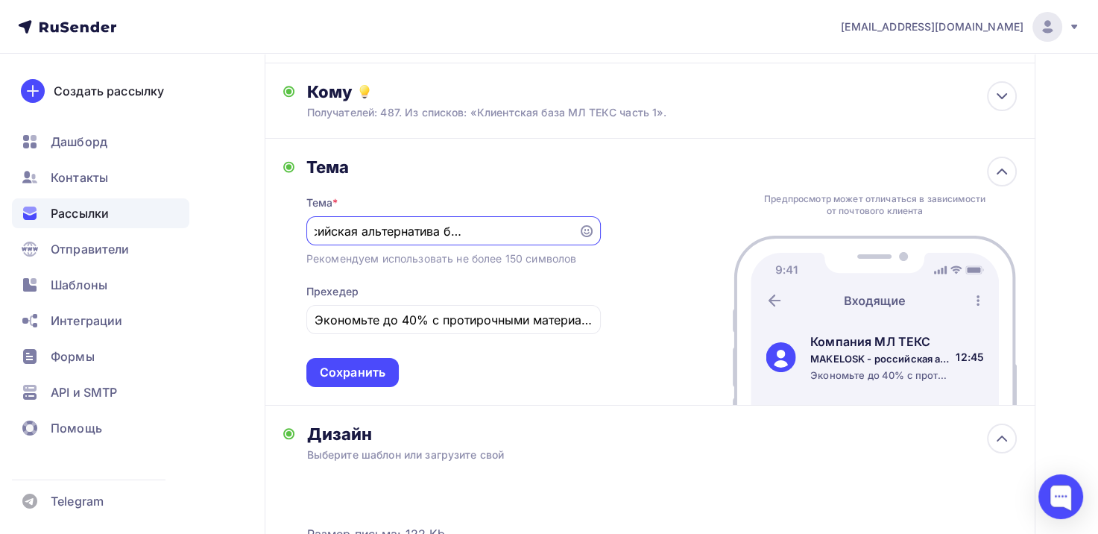
drag, startPoint x: 329, startPoint y: 227, endPoint x: 1109, endPoint y: 227, distance: 780.0
click at [1098, 227] on html "[EMAIL_ADDRESS][DOMAIN_NAME] Аккаунт Тарифы Выйти Создать рассылку [GEOGRAPHIC_…" at bounding box center [549, 118] width 1098 height 534
type input "M"
paste input "представляем [DEMOGRAPHIC_DATA] альтернативу Tork, WypAll и других импортных бр…"
type input "представляем [DEMOGRAPHIC_DATA] альтернативу Tork, WypAll и других импортных бр…"
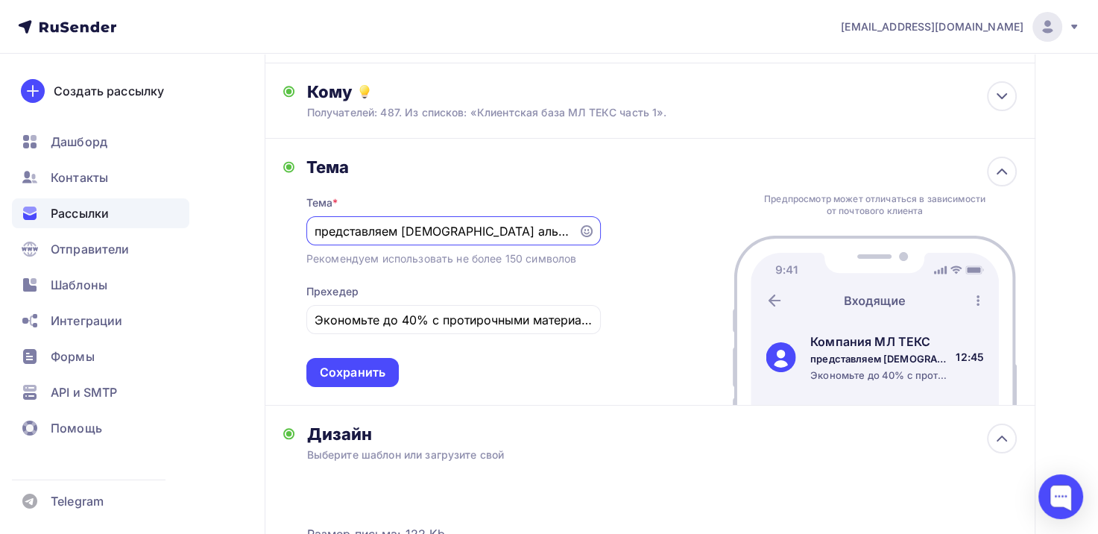
drag, startPoint x: 382, startPoint y: 228, endPoint x: 167, endPoint y: 216, distance: 215.1
click at [167, 216] on div "[EMAIL_ADDRESS][DOMAIN_NAME] Аккаунт Тарифы Выйти Создать рассылку [GEOGRAPHIC_…" at bounding box center [549, 379] width 1098 height 1056
click at [386, 227] on input "представляем [DEMOGRAPHIC_DATA] альтернативу Tork, WypAll и других импортных бр…" at bounding box center [442, 231] width 255 height 18
click at [428, 217] on div "MAKELOSK - российская альтернатива брендов Tork, WypAll" at bounding box center [453, 230] width 295 height 29
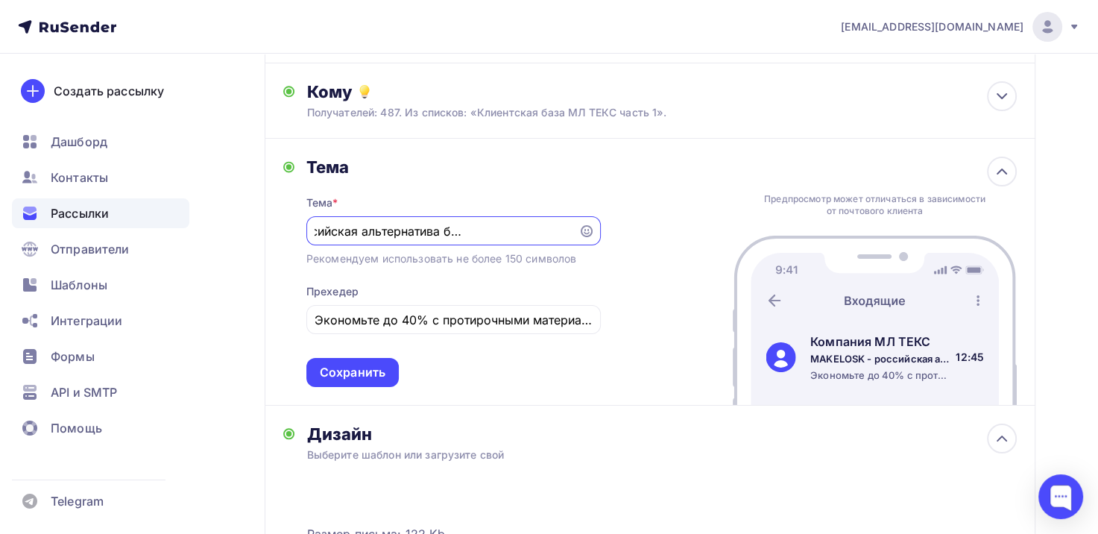
drag, startPoint x: 315, startPoint y: 232, endPoint x: 837, endPoint y: 255, distance: 522.5
click at [837, 255] on div "Тема Тема * MAKELOSK - российская альтернатива брендов Tork, WypAll Рекомендуем…" at bounding box center [650, 272] width 771 height 267
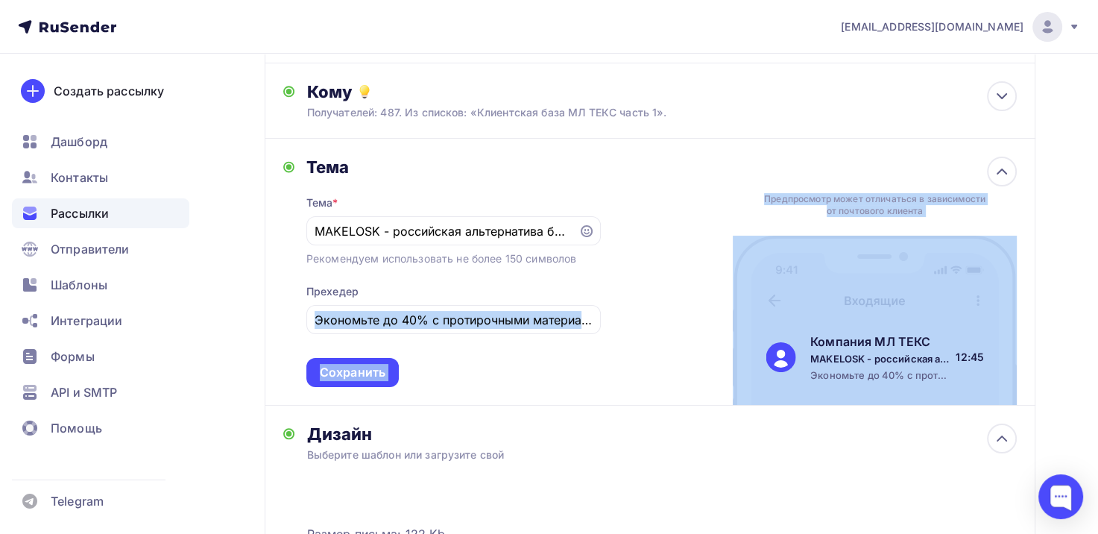
drag, startPoint x: 308, startPoint y: 319, endPoint x: 1041, endPoint y: 315, distance: 733.0
click at [1041, 315] on div "Назад Рассылка МЛ ТЕКС MAKELOSK Рассылка МЛ ТЕКС MAKELOSK Закончить позже Переи…" at bounding box center [549, 406] width 1098 height 1002
click at [485, 319] on input "Экономьте до 40% с протирочными материалами MAKELOSK" at bounding box center [453, 320] width 277 height 18
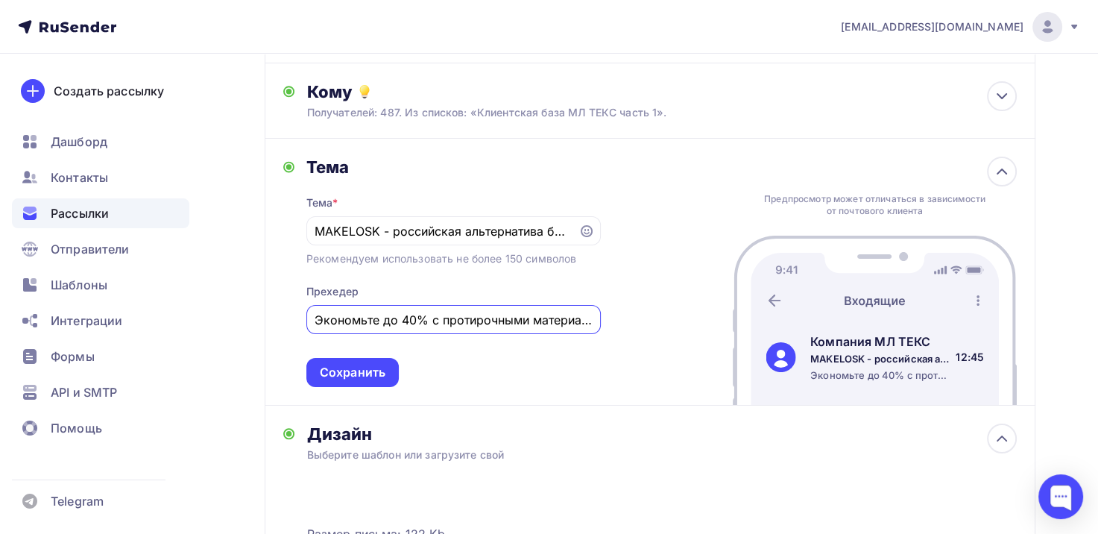
scroll to position [0, 89]
drag, startPoint x: 321, startPoint y: 314, endPoint x: 641, endPoint y: 304, distance: 320.1
click at [641, 304] on div "Тема Тема * MAKELOSK - российская альтернатива брендов Tork, WypAll Рекомендуем…" at bounding box center [650, 272] width 771 height 267
click at [403, 230] on input "MAKELOSK - российская альтернатива брендов Tork, WypAll" at bounding box center [442, 231] width 255 height 18
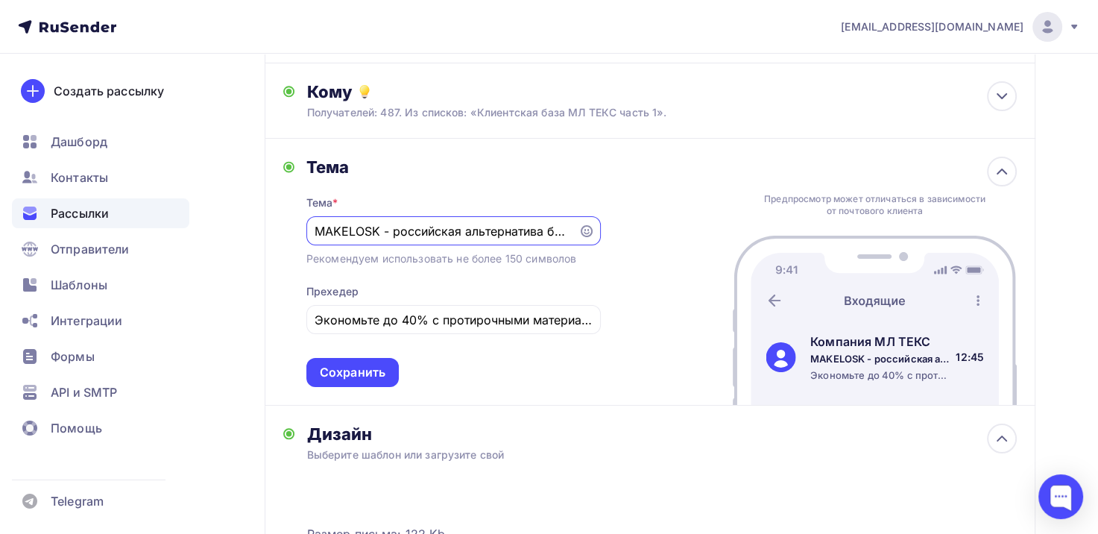
click at [394, 224] on input "MAKELOSK - российская альтернатива брендов Tork, WypAll" at bounding box center [442, 231] width 255 height 18
drag, startPoint x: 449, startPoint y: 231, endPoint x: 394, endPoint y: 238, distance: 55.6
click at [394, 238] on input "MAKELOSK - выгодная российская альтернатива брендов Tork, WypAll" at bounding box center [442, 231] width 255 height 18
drag, startPoint x: 473, startPoint y: 232, endPoint x: 878, endPoint y: 226, distance: 405.0
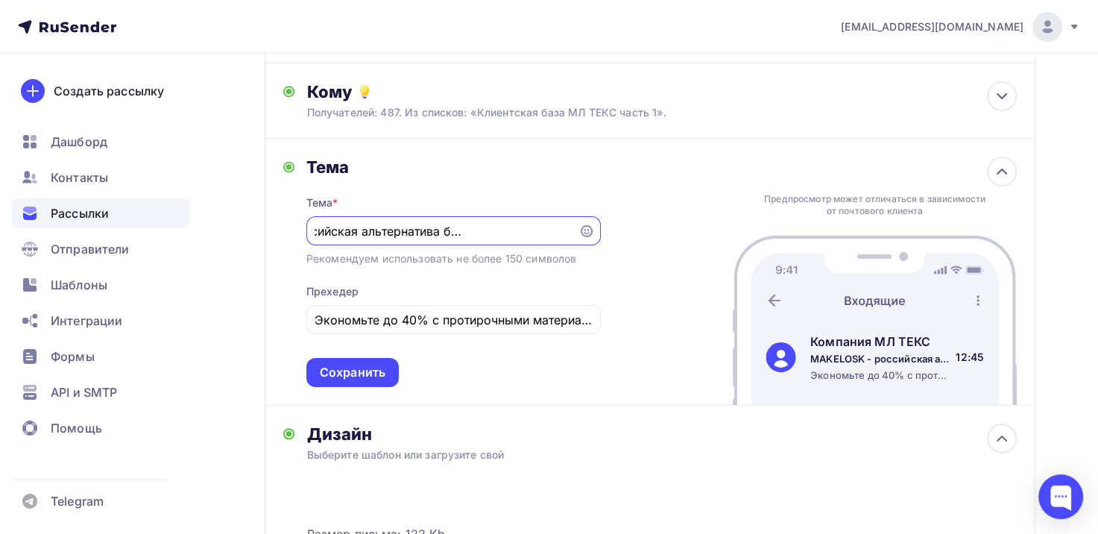
click at [878, 226] on div "Тема Тема * MAKELOSK - российская альтернатива брендов Tork, WypAll Рекомендуем…" at bounding box center [650, 272] width 771 height 267
click at [549, 235] on input "MAKELOSK - российская альтернатива брендов Tork, WypAll" at bounding box center [442, 231] width 255 height 18
click at [565, 233] on input "MAKELOSK - российская альтернатива брендов Tork, WypAll" at bounding box center [442, 231] width 255 height 18
type input "MAKELOSK - российская альтернатива брендов Tork, WypAll с максимальной выгодой"
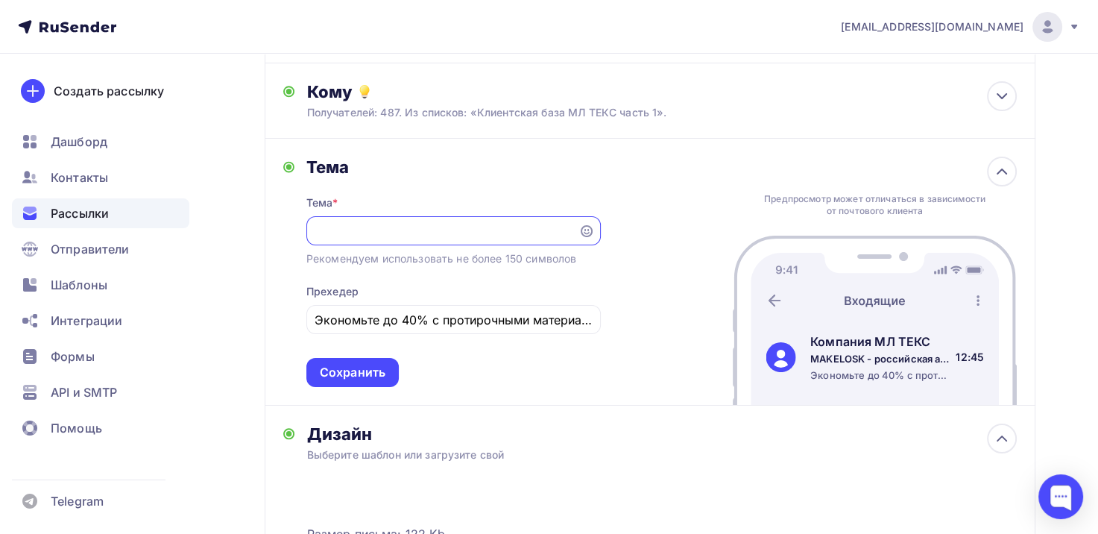
scroll to position [0, 0]
drag, startPoint x: 573, startPoint y: 232, endPoint x: 146, endPoint y: 230, distance: 426.6
click at [146, 230] on div "[EMAIL_ADDRESS][DOMAIN_NAME] Аккаунт Тарифы Выйти Создать рассылку [GEOGRAPHIC_…" at bounding box center [549, 379] width 1098 height 1056
click at [341, 224] on input "MAKELOSK - российская альтернатива брендов Tork, WypAll с максимальной выгодой" at bounding box center [442, 231] width 255 height 18
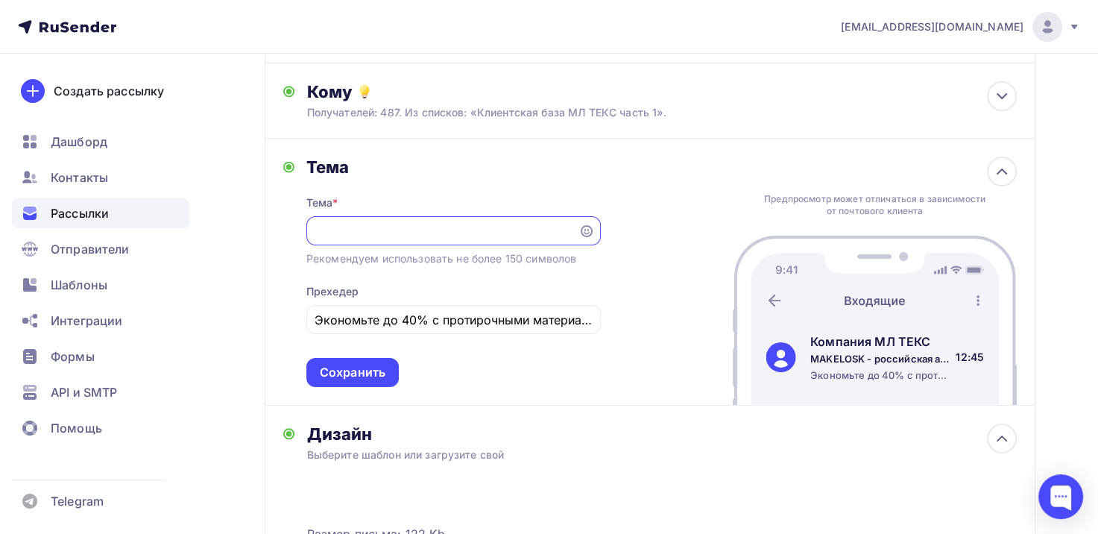
drag, startPoint x: 315, startPoint y: 227, endPoint x: 949, endPoint y: 231, distance: 633.9
click at [949, 231] on div "Тема Тема * MAKELOSK - российская альтернатива брендов Tork, WypAll с максималь…" at bounding box center [650, 272] width 771 height 267
click at [580, 157] on div "Тема" at bounding box center [453, 167] width 295 height 21
